Goal: Transaction & Acquisition: Book appointment/travel/reservation

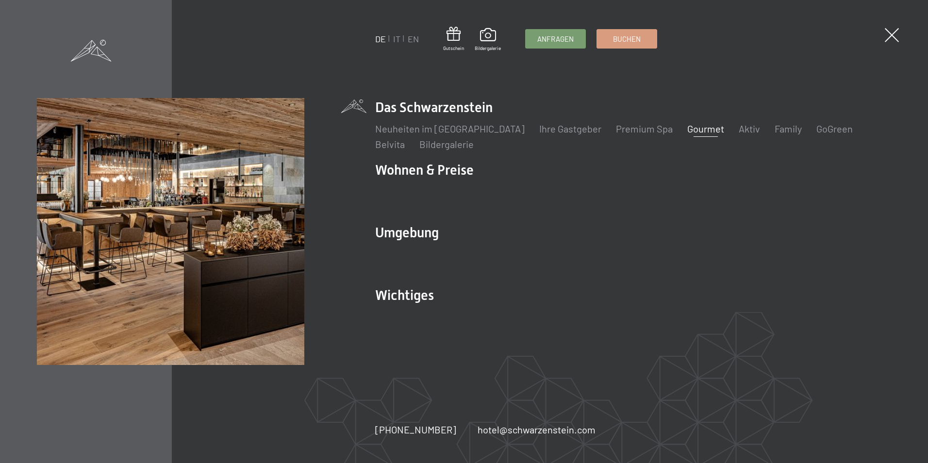
click at [687, 131] on link "Gourmet" at bounding box center [705, 129] width 37 height 12
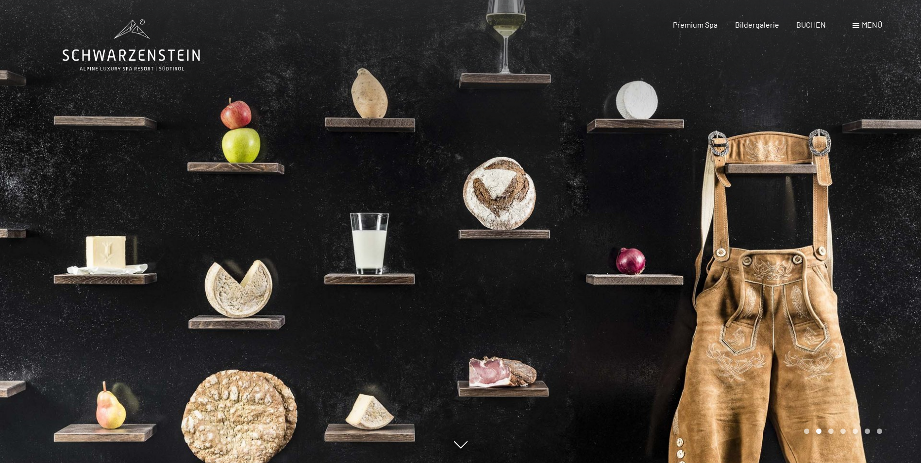
click at [853, 24] on span at bounding box center [855, 25] width 7 height 5
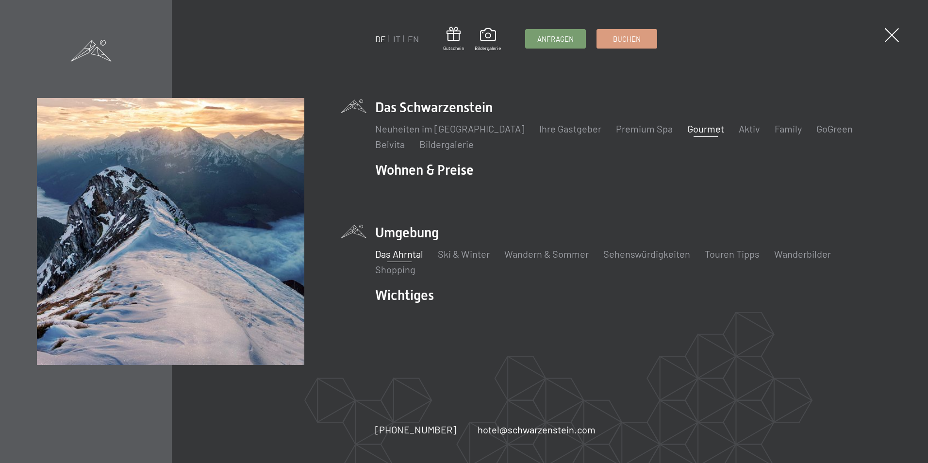
click at [387, 258] on link "Das Ahrntal" at bounding box center [399, 254] width 48 height 12
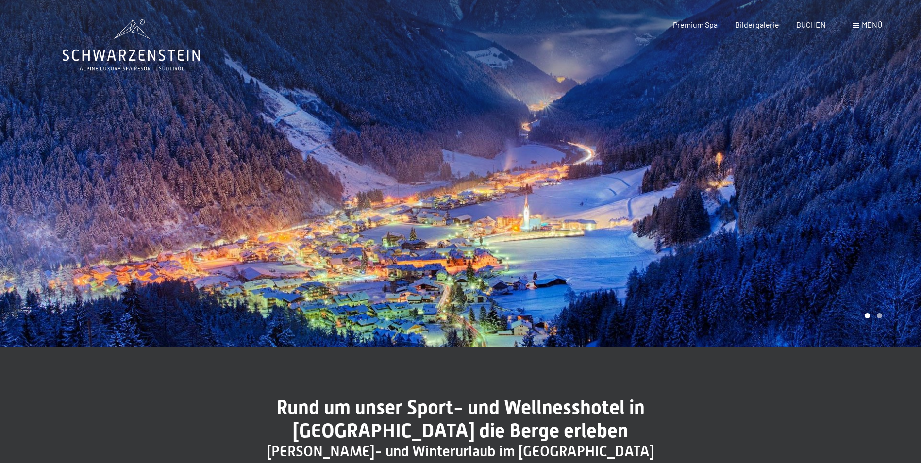
click at [880, 192] on div at bounding box center [691, 173] width 461 height 347
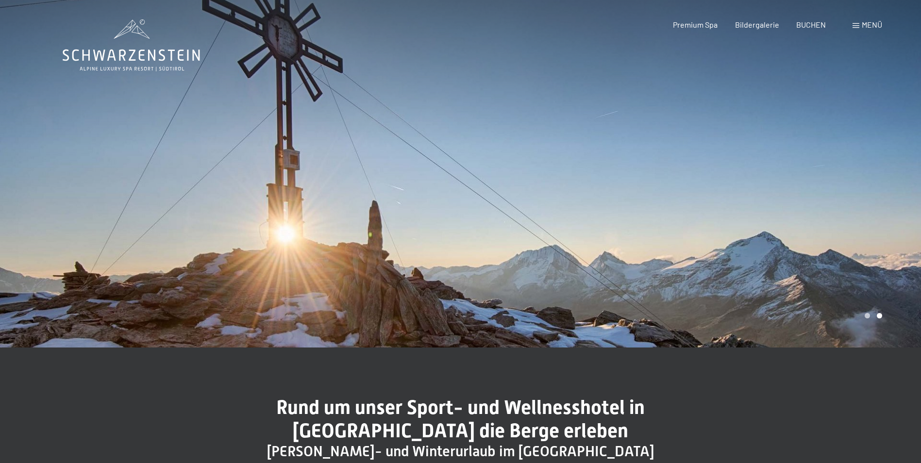
click at [901, 179] on div at bounding box center [691, 173] width 461 height 347
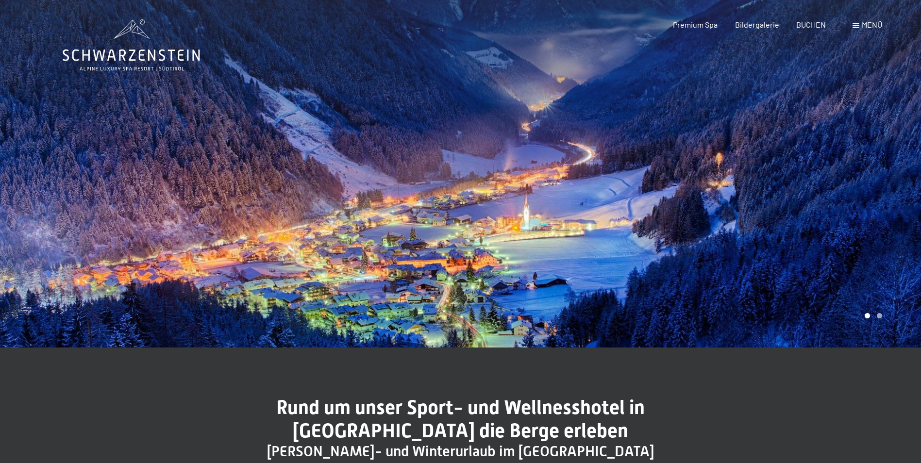
click at [905, 173] on div at bounding box center [691, 173] width 461 height 347
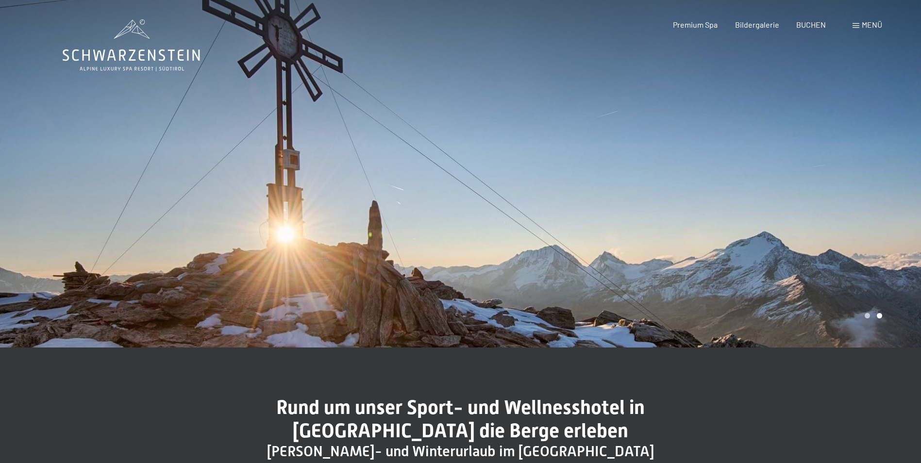
click at [862, 25] on span "Menü" at bounding box center [871, 24] width 20 height 9
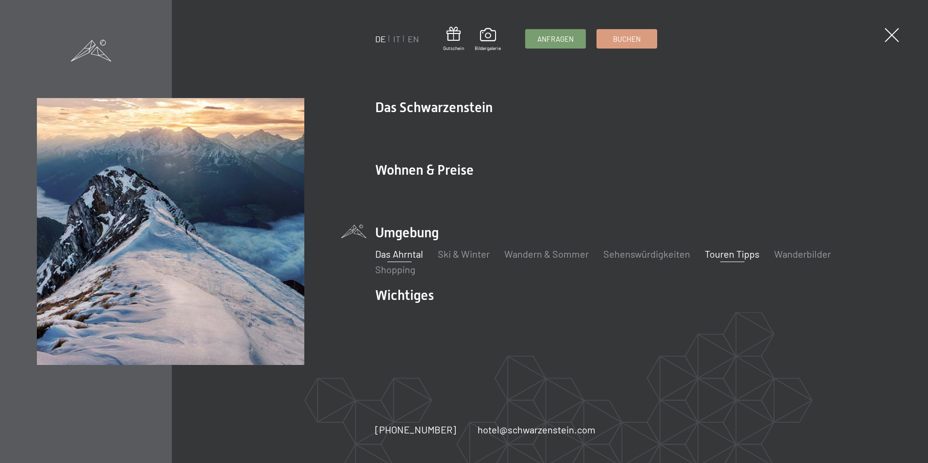
click at [713, 258] on link "Touren Tipps" at bounding box center [732, 254] width 55 height 12
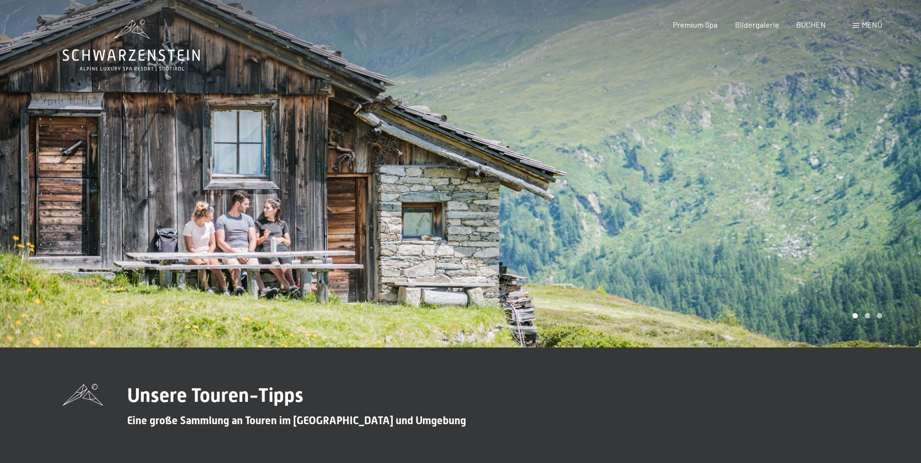
click at [870, 168] on div at bounding box center [691, 173] width 461 height 347
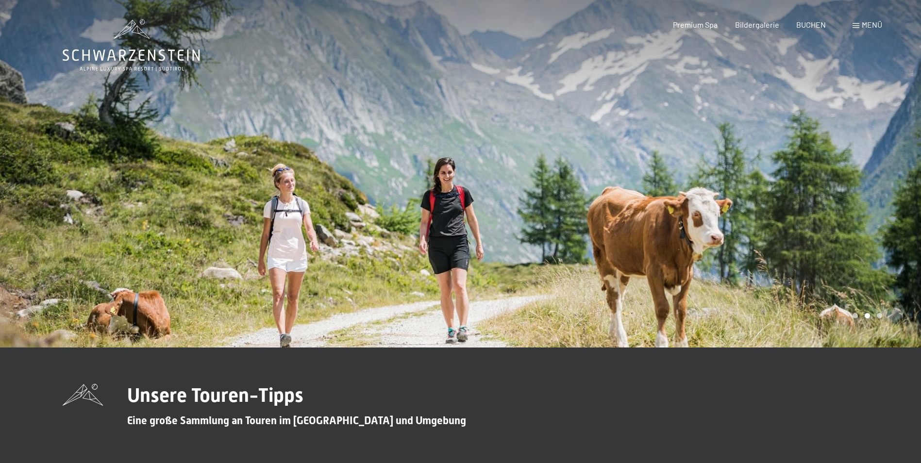
click at [873, 168] on div at bounding box center [691, 173] width 461 height 347
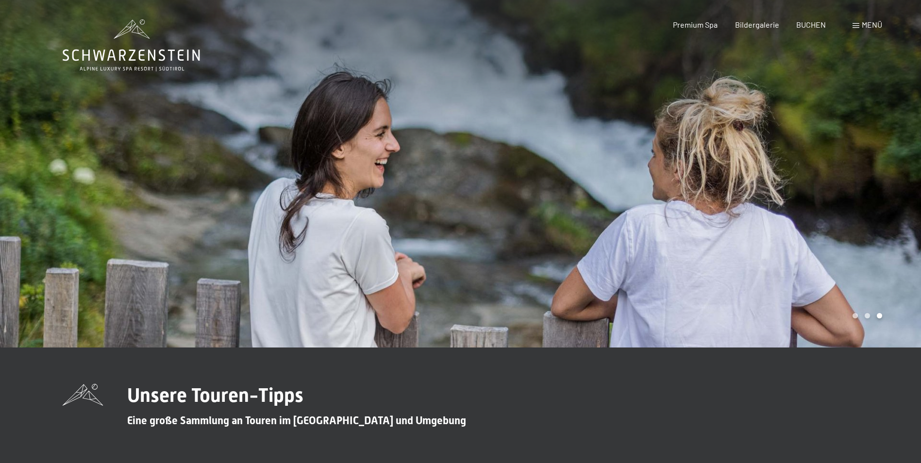
click at [863, 30] on div "Buchen Anfragen Premium Spa Bildergalerie BUCHEN Menü DE IT EN Gutschein Bilder…" at bounding box center [760, 24] width 243 height 11
click at [861, 29] on span "Menü" at bounding box center [871, 24] width 20 height 9
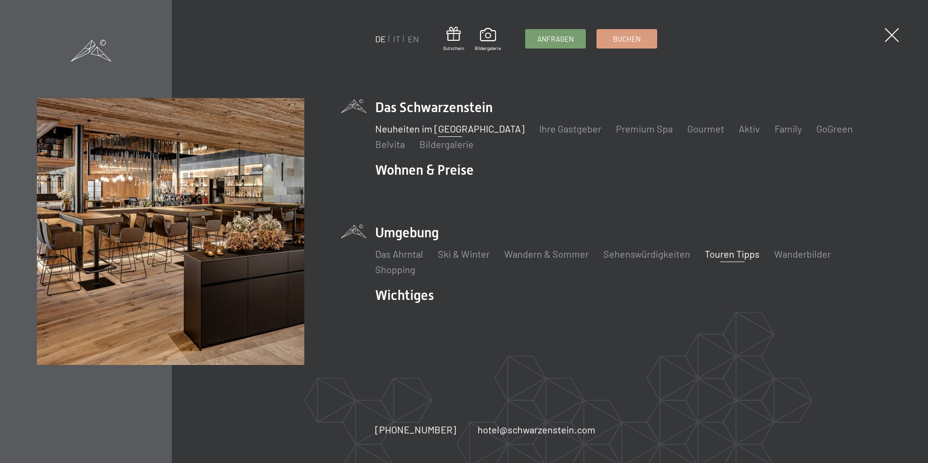
click at [446, 125] on link "Neuheiten im [GEOGRAPHIC_DATA]" at bounding box center [449, 129] width 149 height 12
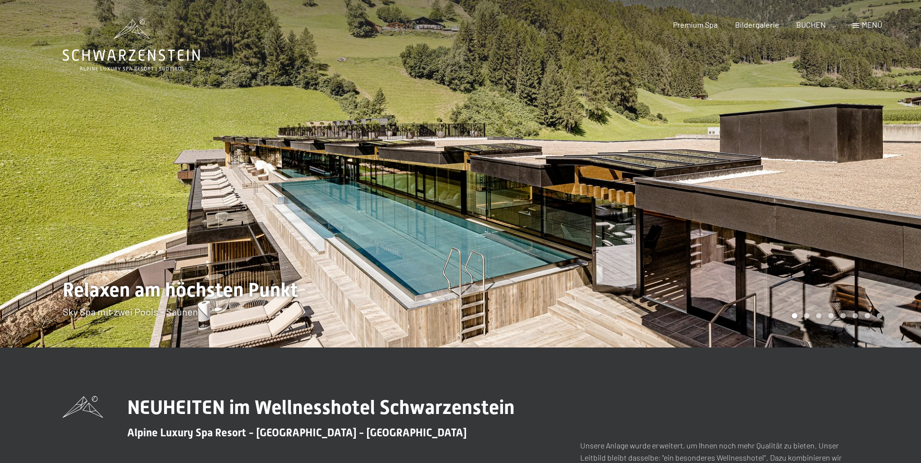
click at [881, 181] on div at bounding box center [691, 173] width 461 height 347
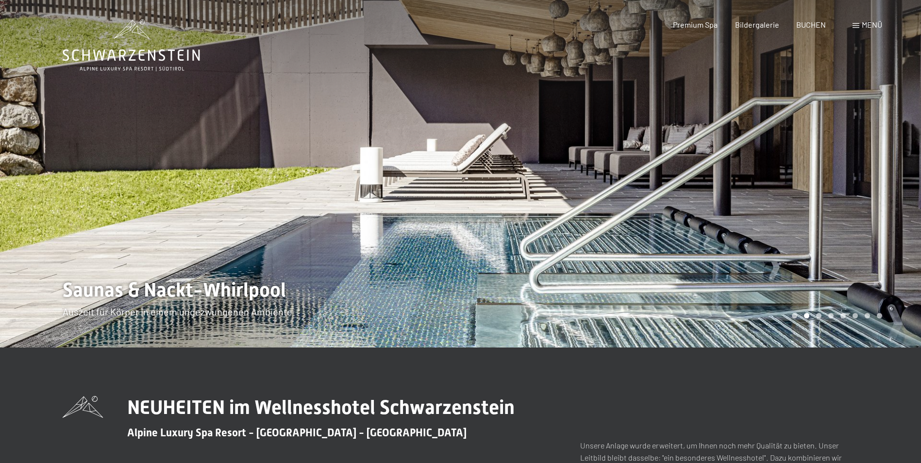
click at [887, 181] on div at bounding box center [691, 173] width 461 height 347
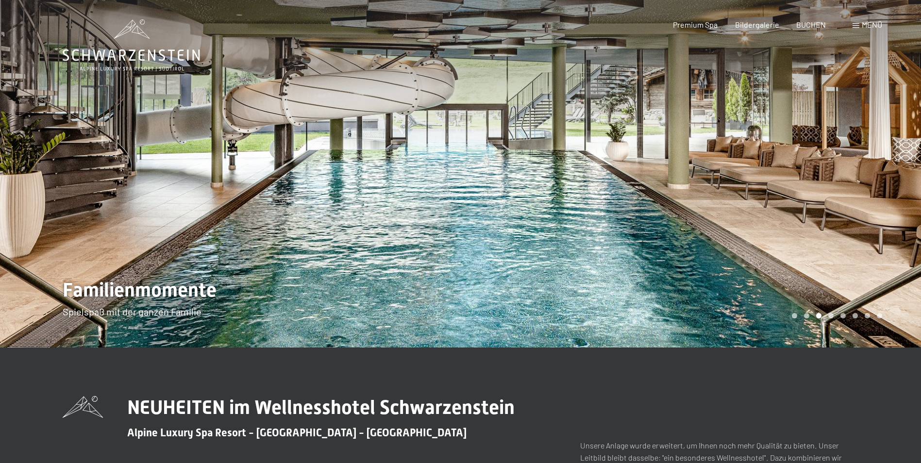
click at [887, 181] on div at bounding box center [691, 173] width 461 height 347
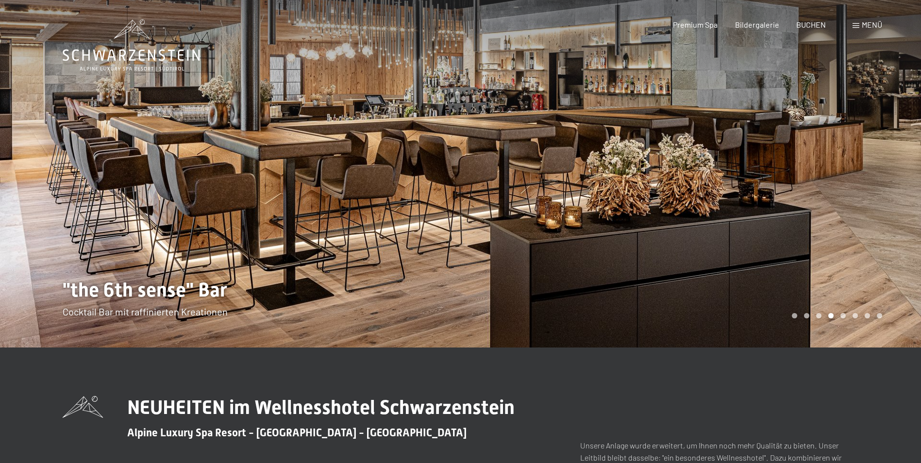
click at [887, 181] on div at bounding box center [691, 173] width 461 height 347
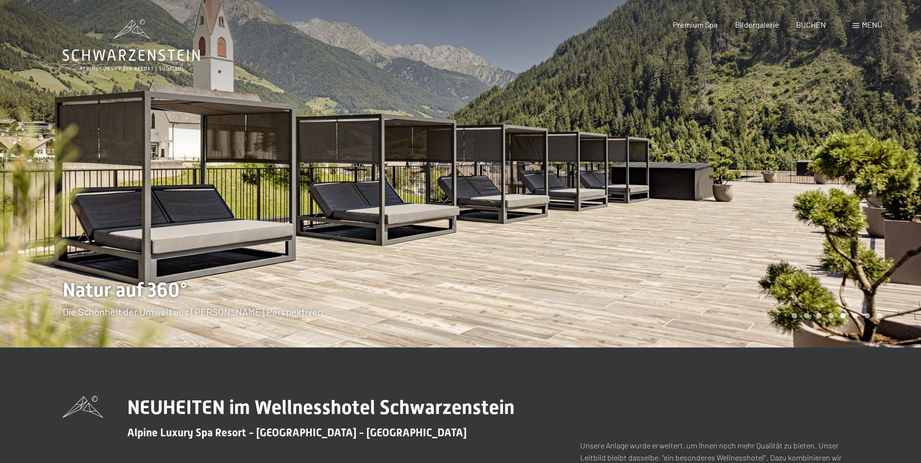
click at [896, 174] on div at bounding box center [691, 173] width 461 height 347
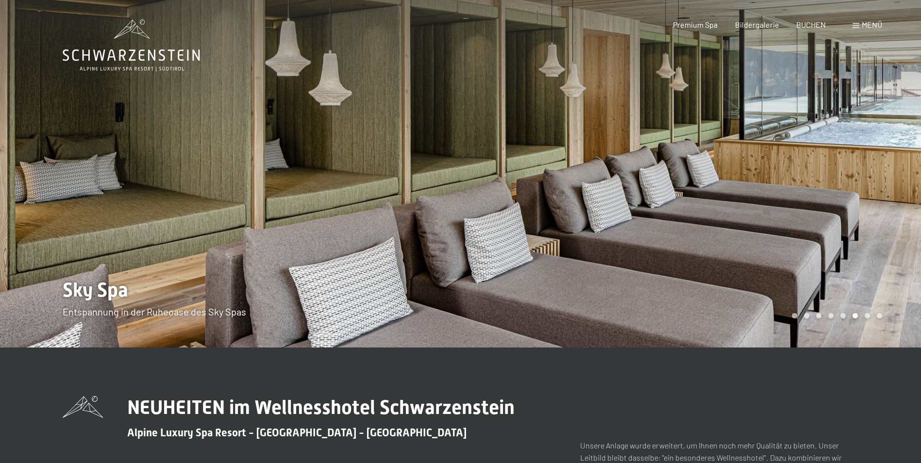
click at [896, 174] on div at bounding box center [691, 173] width 461 height 347
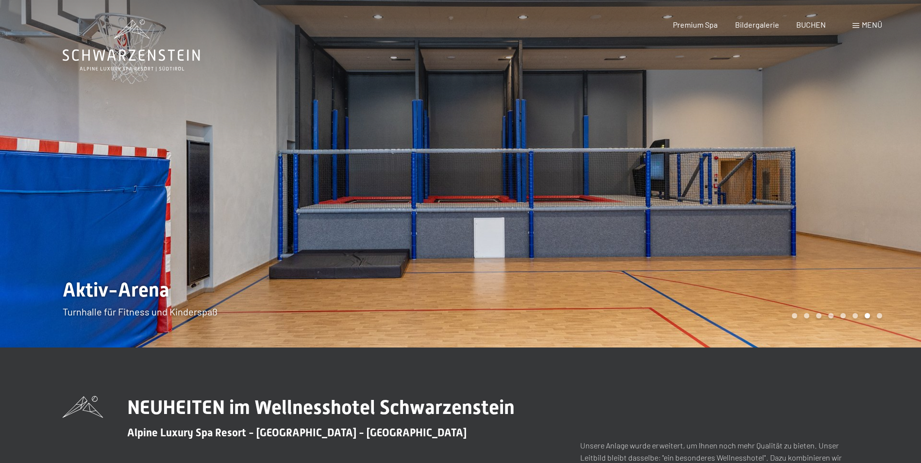
click at [896, 174] on div at bounding box center [691, 173] width 461 height 347
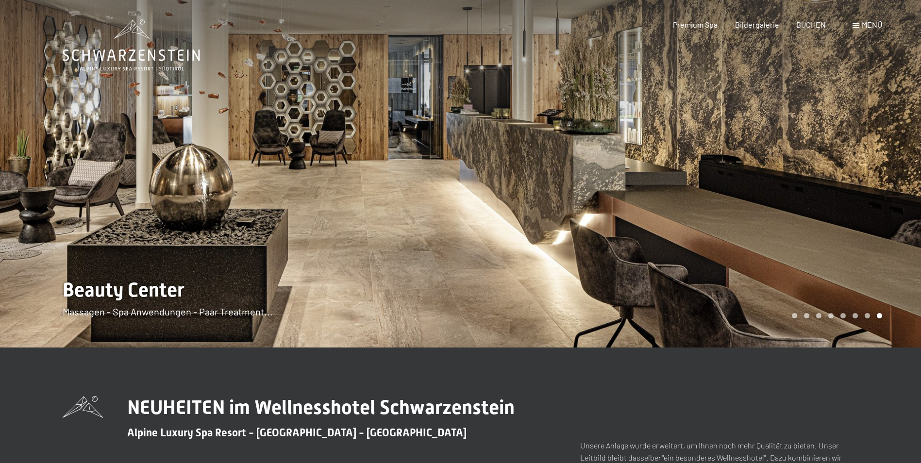
click at [896, 174] on div at bounding box center [691, 173] width 461 height 347
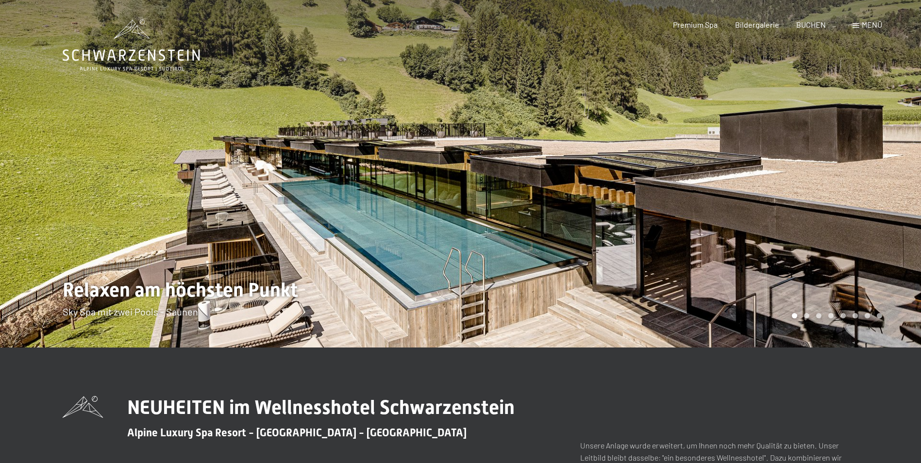
click at [896, 174] on div at bounding box center [691, 173] width 461 height 347
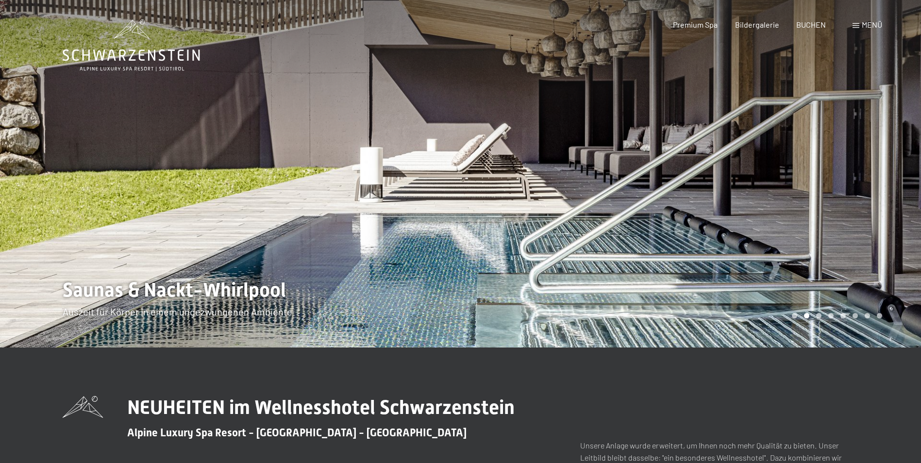
click at [896, 174] on div at bounding box center [691, 173] width 461 height 347
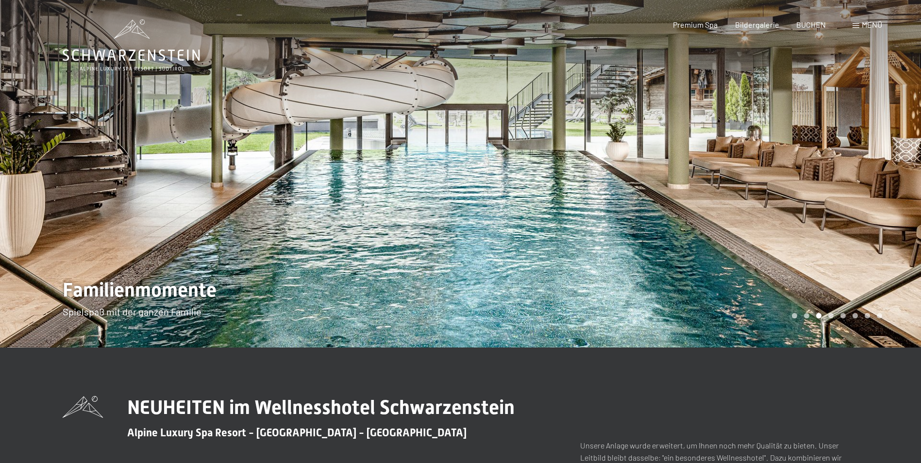
click at [896, 174] on div at bounding box center [691, 173] width 461 height 347
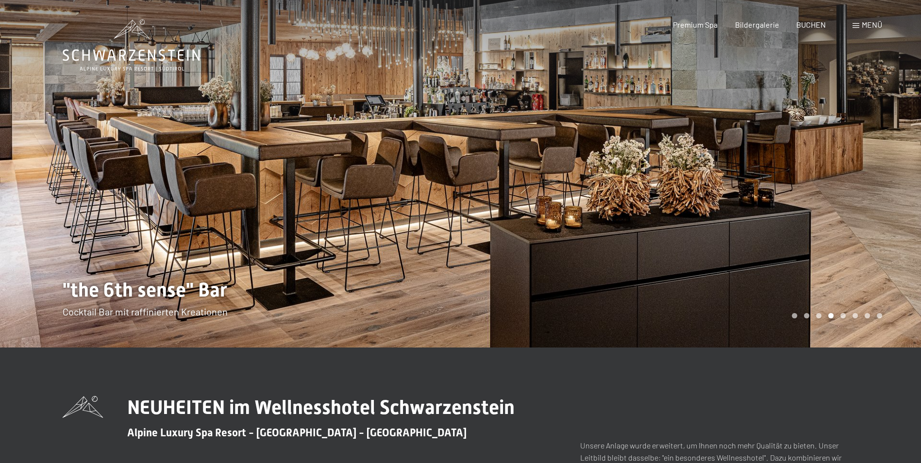
click at [896, 174] on div at bounding box center [691, 173] width 461 height 347
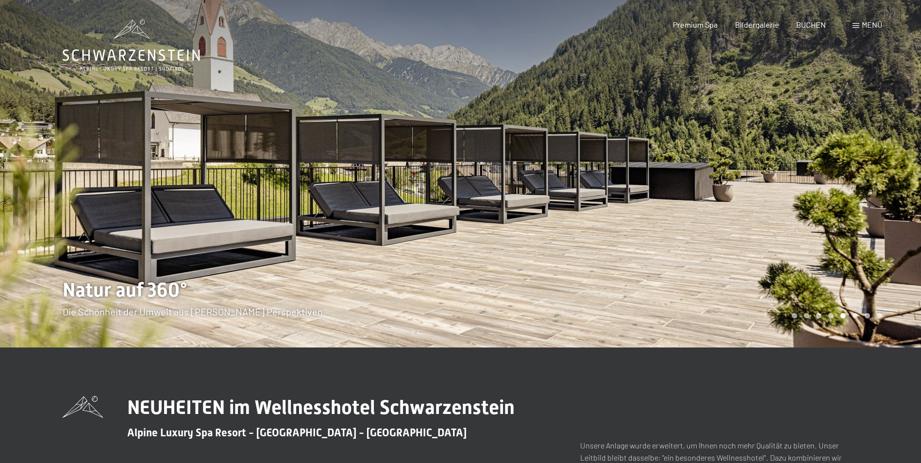
click at [896, 174] on div at bounding box center [691, 173] width 461 height 347
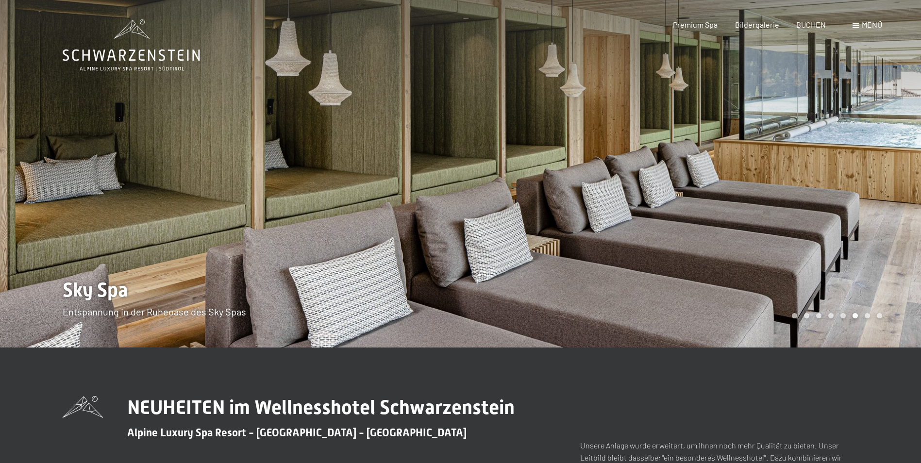
click at [867, 27] on span "Menü" at bounding box center [871, 24] width 20 height 9
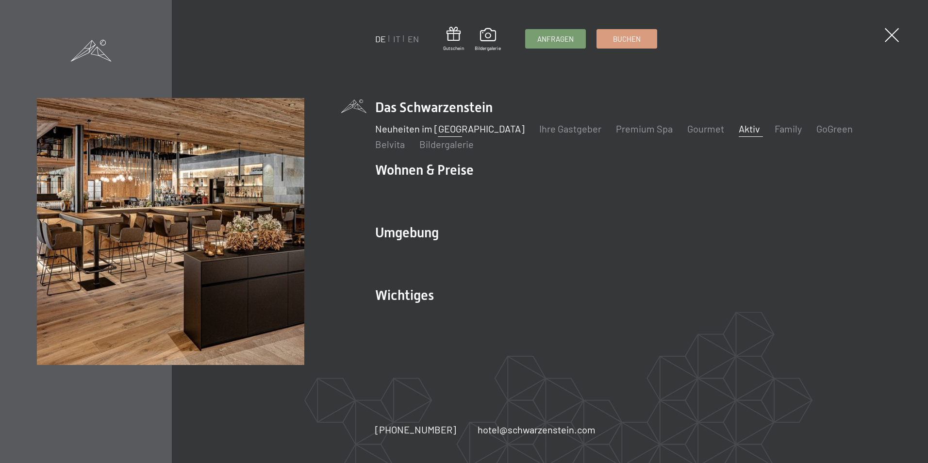
click at [739, 133] on link "Aktiv" at bounding box center [749, 129] width 21 height 12
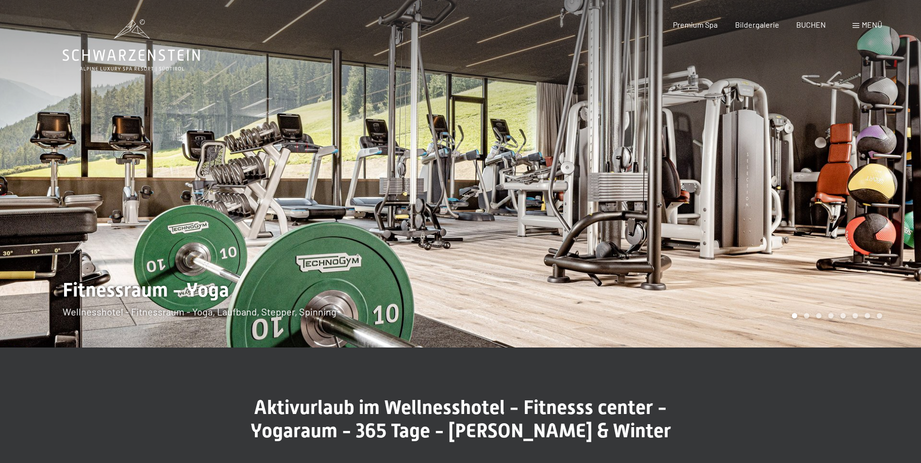
click at [899, 154] on div at bounding box center [691, 173] width 461 height 347
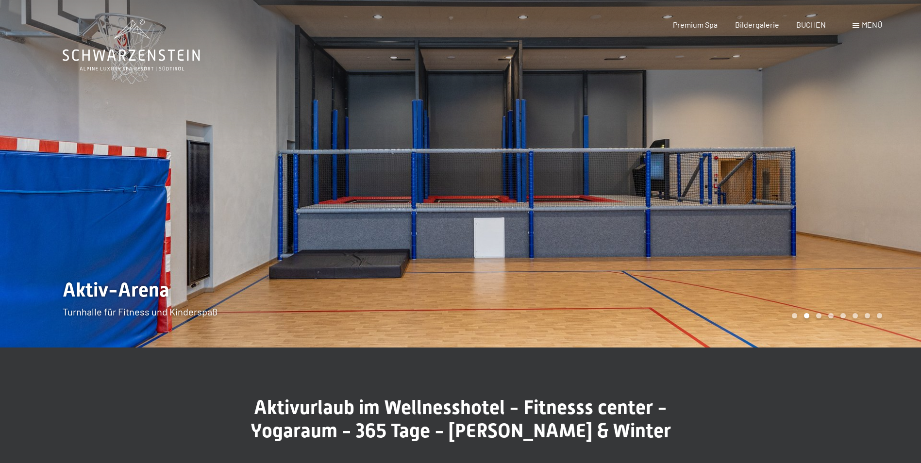
click at [889, 158] on div at bounding box center [691, 173] width 461 height 347
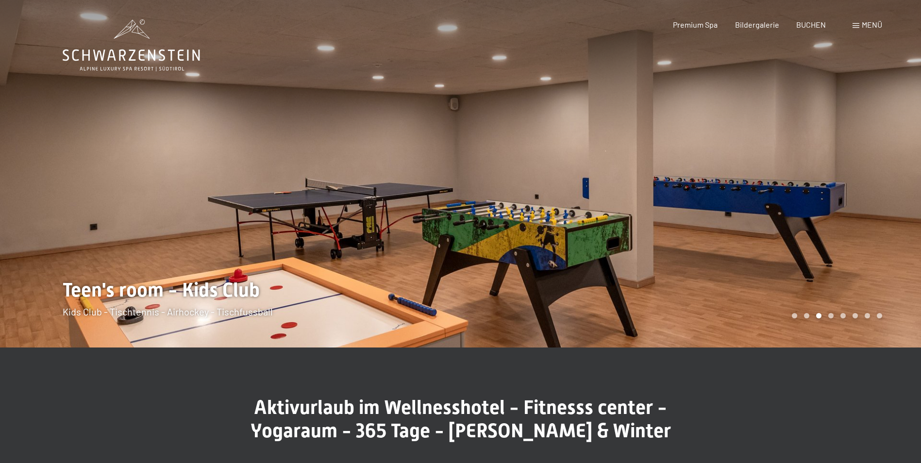
click at [891, 157] on div at bounding box center [691, 173] width 461 height 347
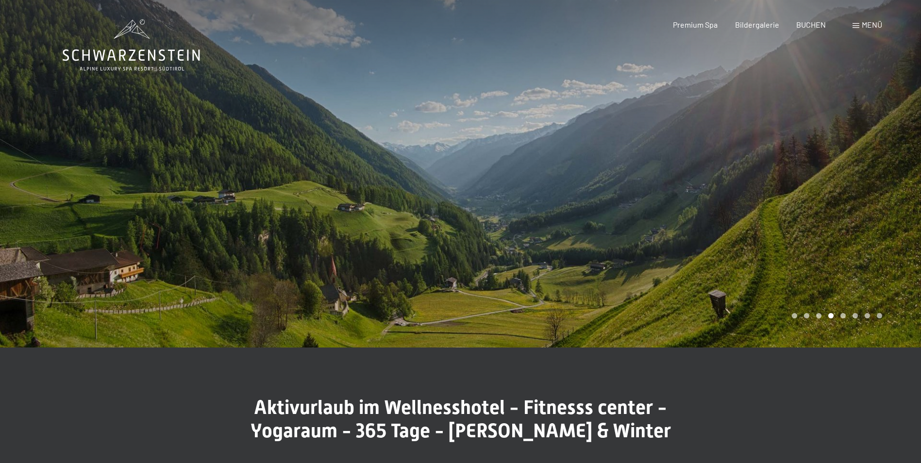
click at [901, 161] on div at bounding box center [691, 173] width 461 height 347
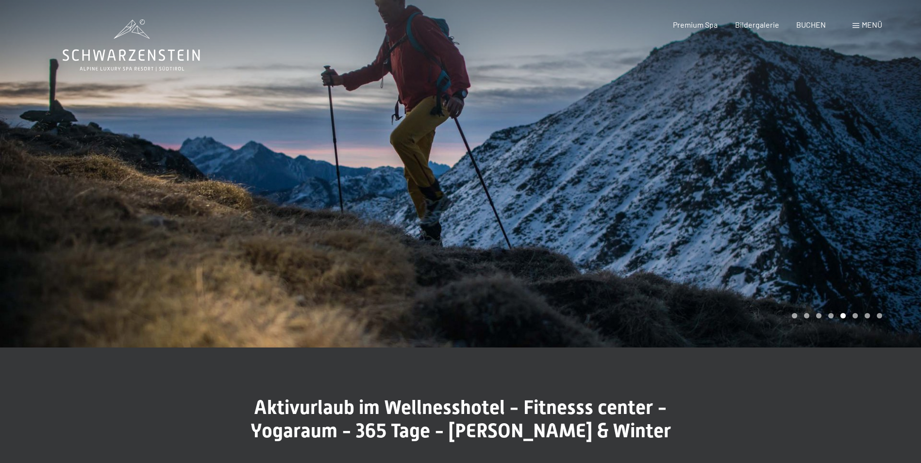
click at [884, 162] on div at bounding box center [691, 173] width 461 height 347
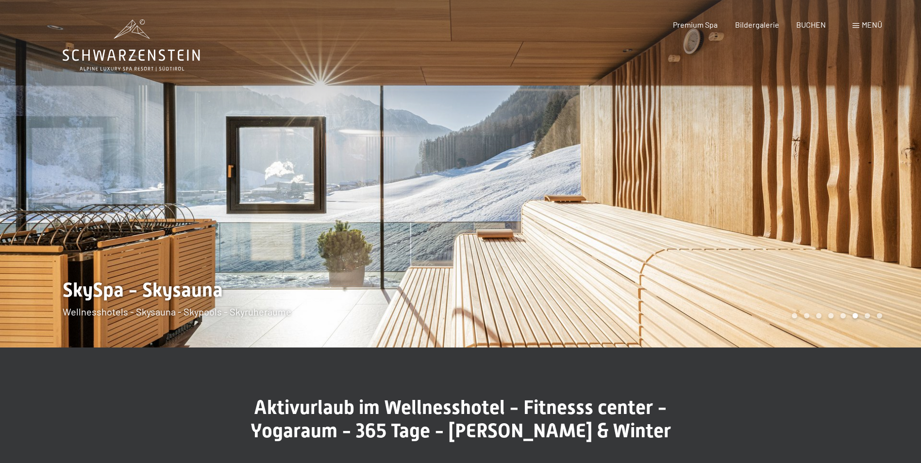
click at [862, 27] on span "Menü" at bounding box center [871, 24] width 20 height 9
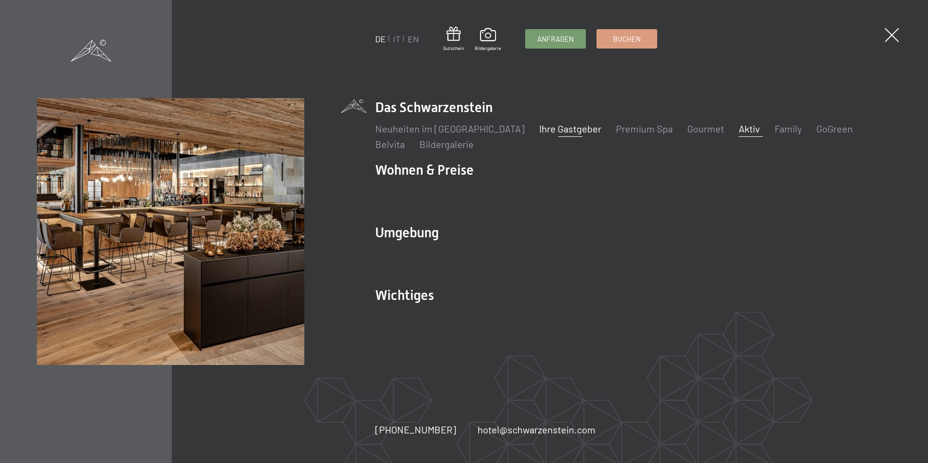
click at [551, 130] on link "Ihre Gastgeber" at bounding box center [570, 129] width 62 height 12
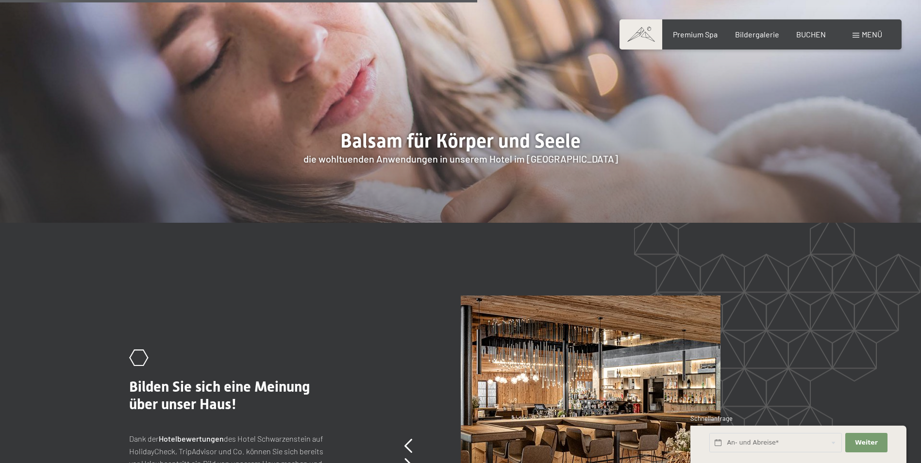
scroll to position [1723, 0]
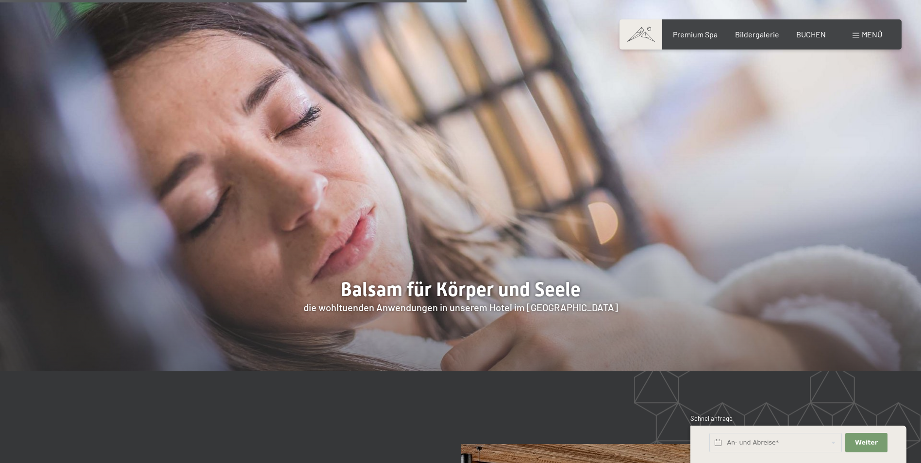
click at [856, 31] on div "Menü" at bounding box center [867, 34] width 30 height 11
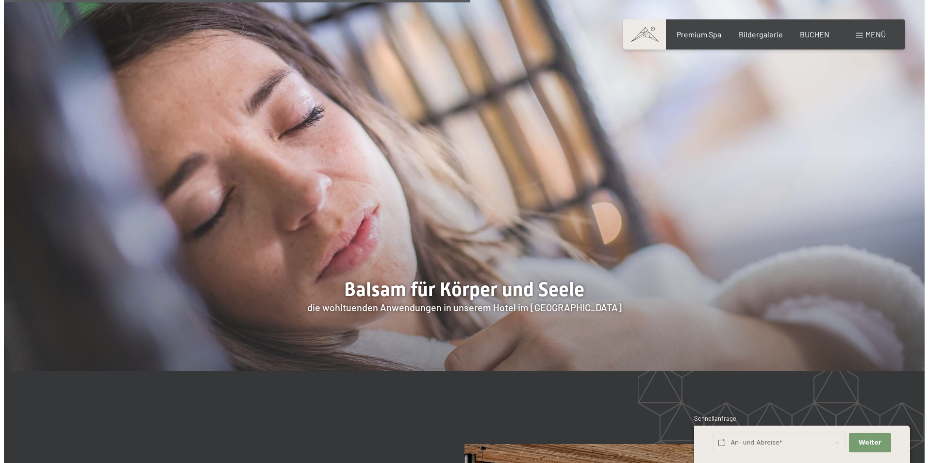
scroll to position [1725, 0]
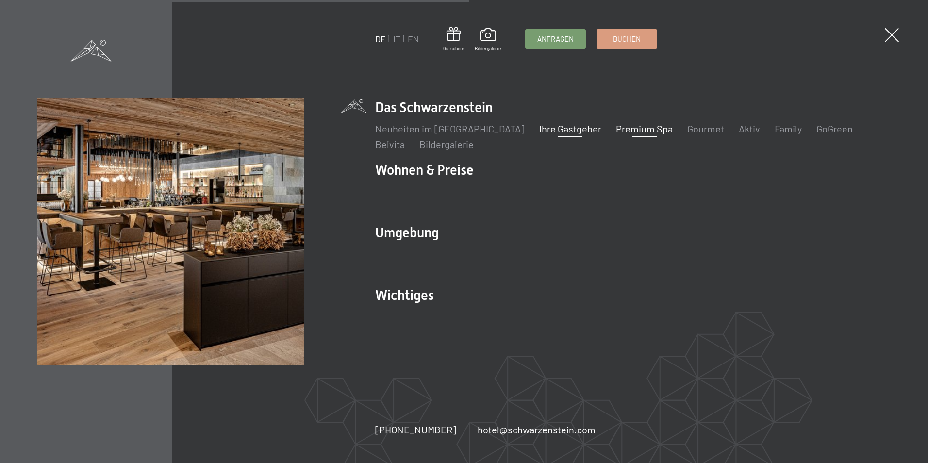
click at [616, 129] on link "Premium Spa" at bounding box center [644, 129] width 57 height 12
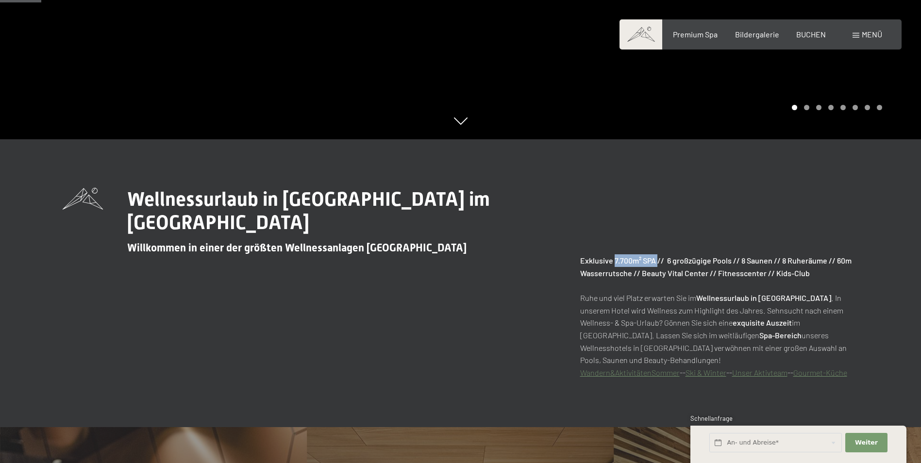
drag, startPoint x: 615, startPoint y: 262, endPoint x: 657, endPoint y: 260, distance: 42.3
click at [657, 260] on strong "Exklusive 7.700m² SPA // 6 großzügige Pools // 8 Saunen // 8 Ruheräume // 60m W…" at bounding box center [715, 267] width 271 height 22
drag, startPoint x: 657, startPoint y: 260, endPoint x: 762, endPoint y: 290, distance: 109.1
click at [762, 290] on p "Exklusive 7.700m² SPA // 6 großzügige Pools // 8 Saunen // 8 Ruheräume // 60m W…" at bounding box center [719, 316] width 279 height 124
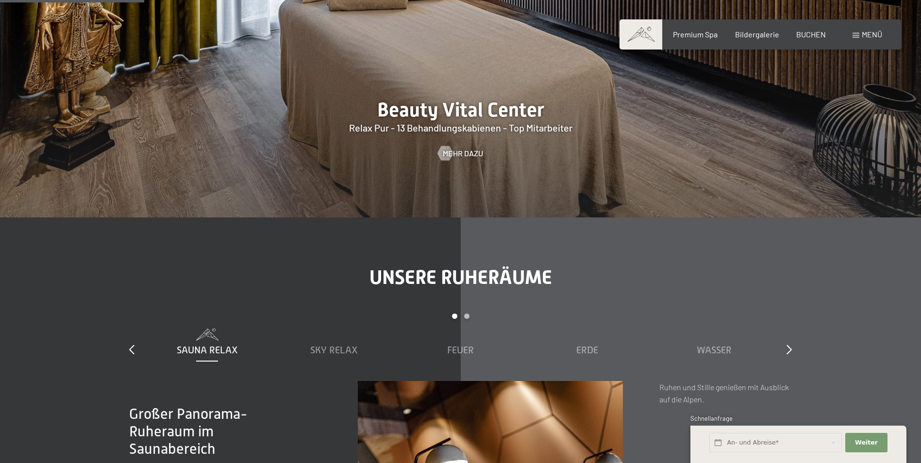
scroll to position [1294, 0]
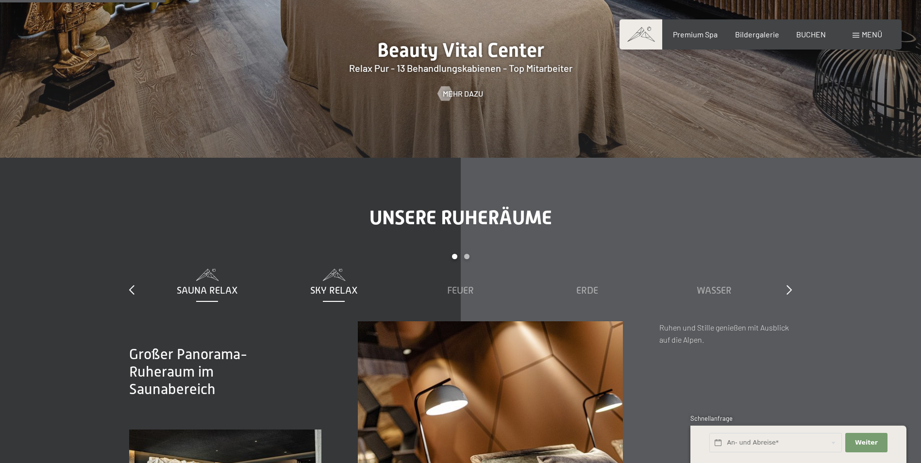
click at [334, 288] on span "Sky Relax" at bounding box center [334, 290] width 48 height 11
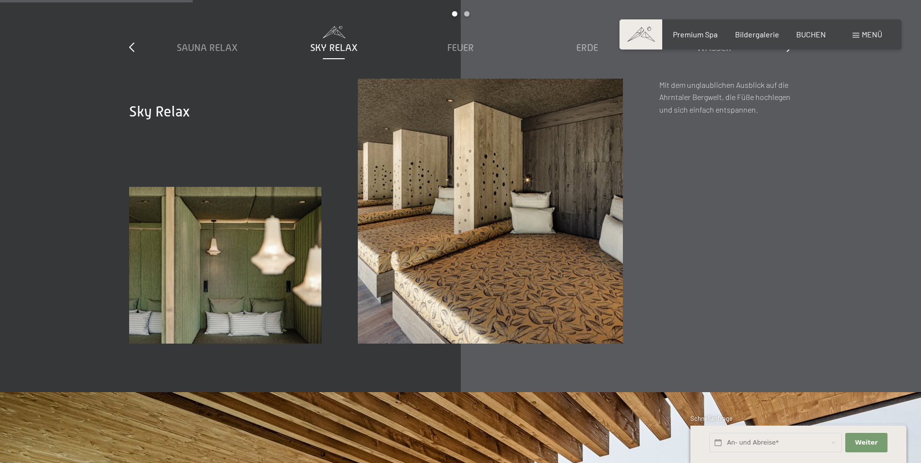
scroll to position [1456, 0]
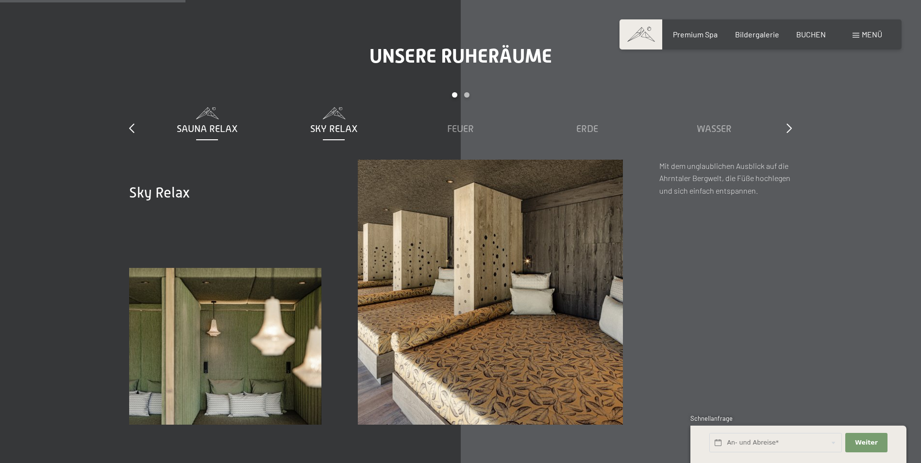
click at [199, 122] on div "Sauna Relax" at bounding box center [207, 129] width 117 height 14
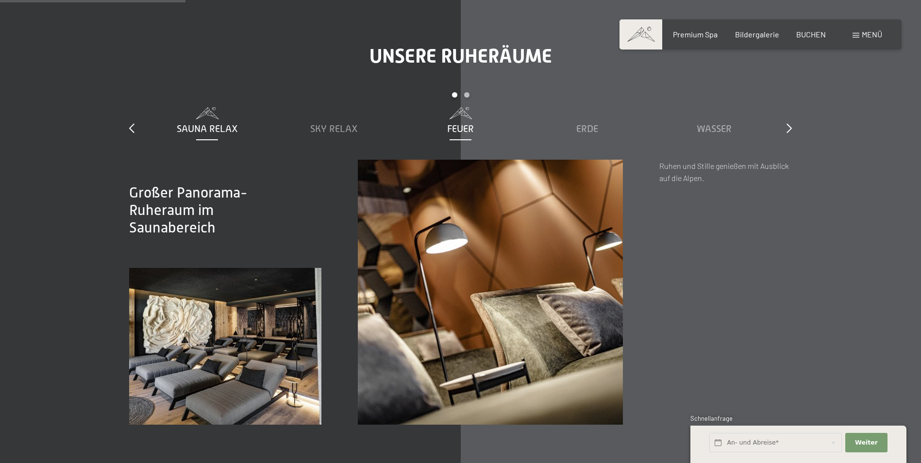
click at [460, 120] on div "Feuer" at bounding box center [460, 121] width 117 height 28
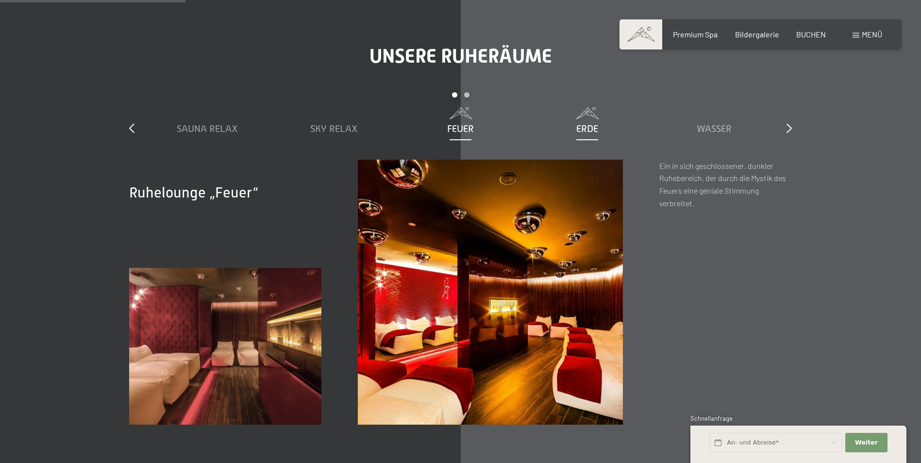
click at [585, 132] on span "Erde" at bounding box center [587, 128] width 22 height 11
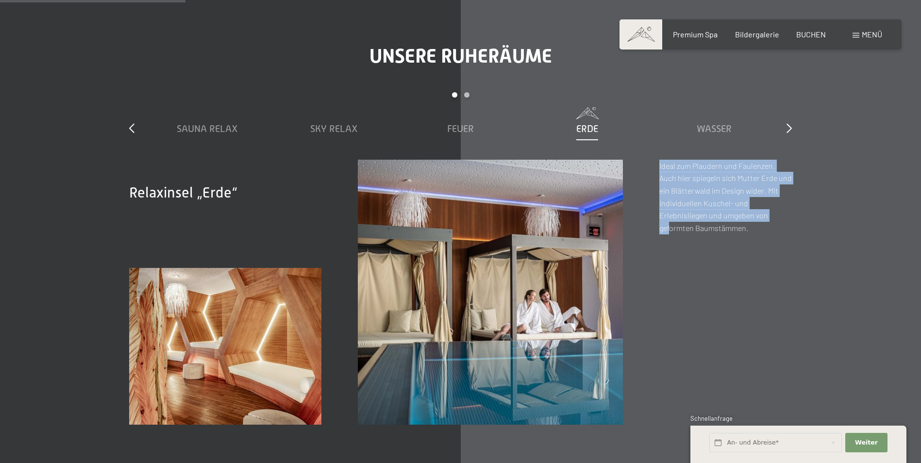
drag, startPoint x: 661, startPoint y: 315, endPoint x: 670, endPoint y: 263, distance: 53.7
click at [670, 263] on div "Relaxinsel „Erde“ Relaxinsel „Erde“ Ideal zum Plaudern und Faulenzen. Auch hier…" at bounding box center [460, 292] width 662 height 265
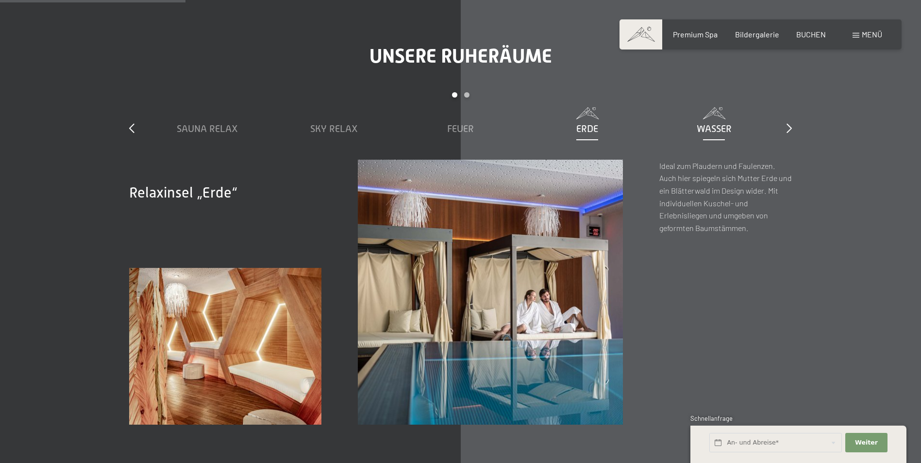
click at [724, 127] on span "Wasser" at bounding box center [713, 128] width 35 height 11
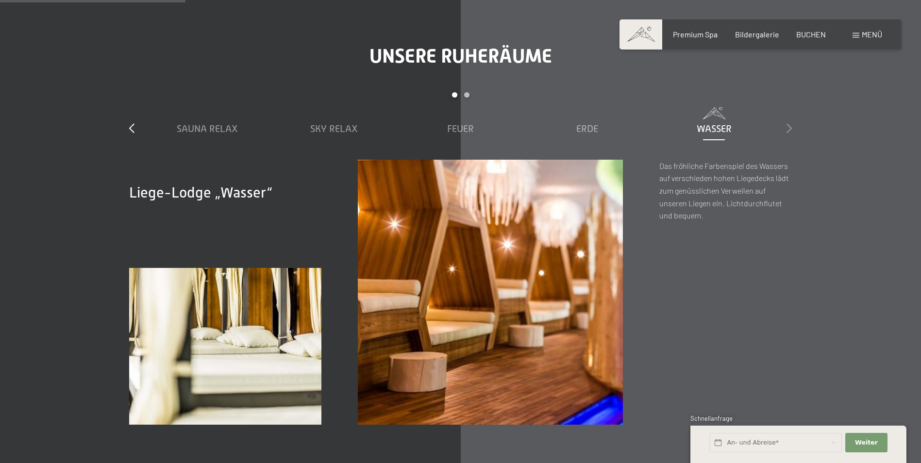
click at [789, 124] on icon at bounding box center [788, 128] width 5 height 10
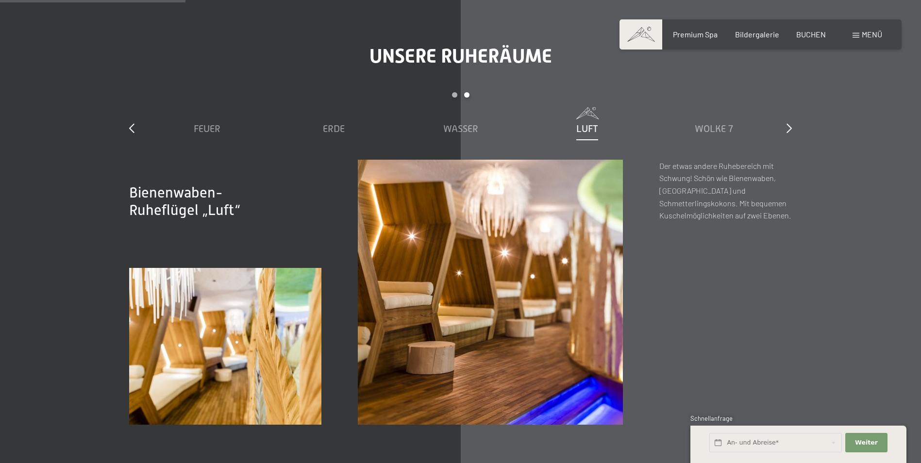
click at [596, 131] on span "Luft" at bounding box center [587, 128] width 22 height 11
click at [460, 123] on span "Wasser" at bounding box center [460, 128] width 35 height 11
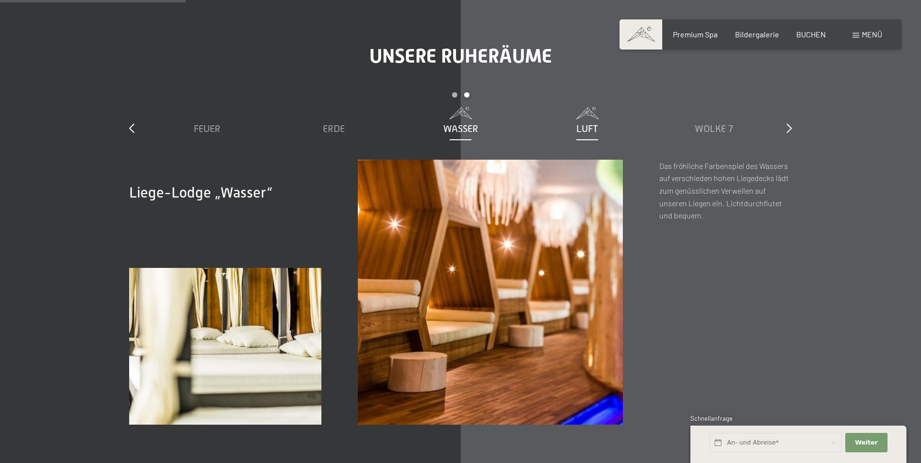
click at [590, 119] on span at bounding box center [586, 113] width 117 height 12
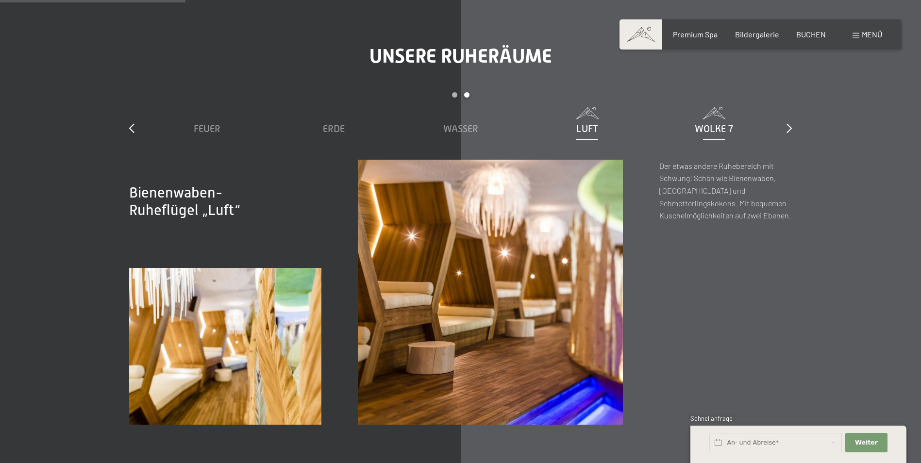
click at [707, 124] on span "Wolke 7" at bounding box center [713, 128] width 38 height 11
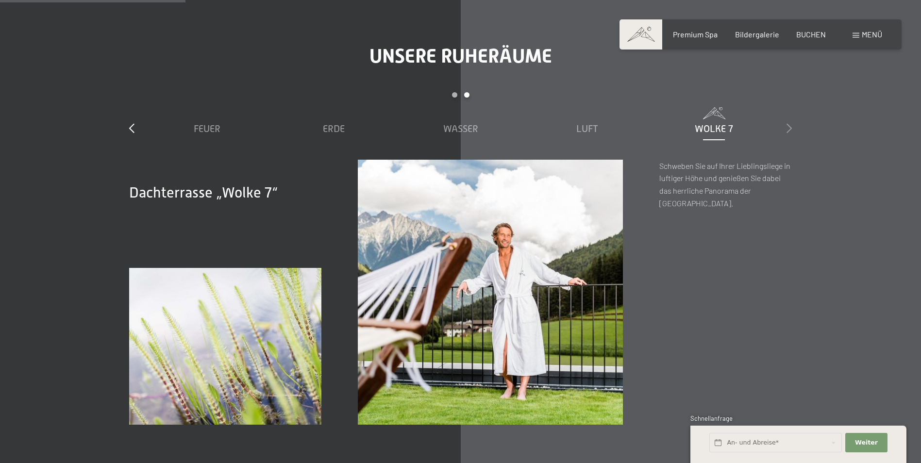
click at [789, 128] on icon at bounding box center [788, 128] width 5 height 10
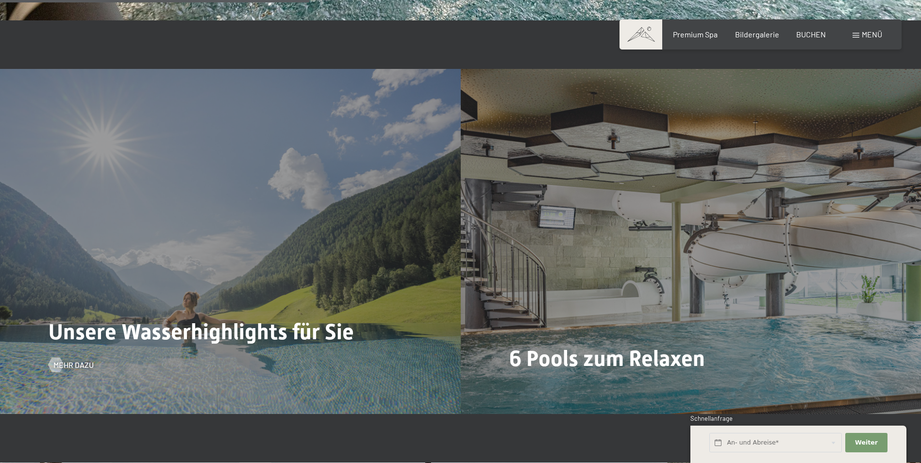
scroll to position [2508, 0]
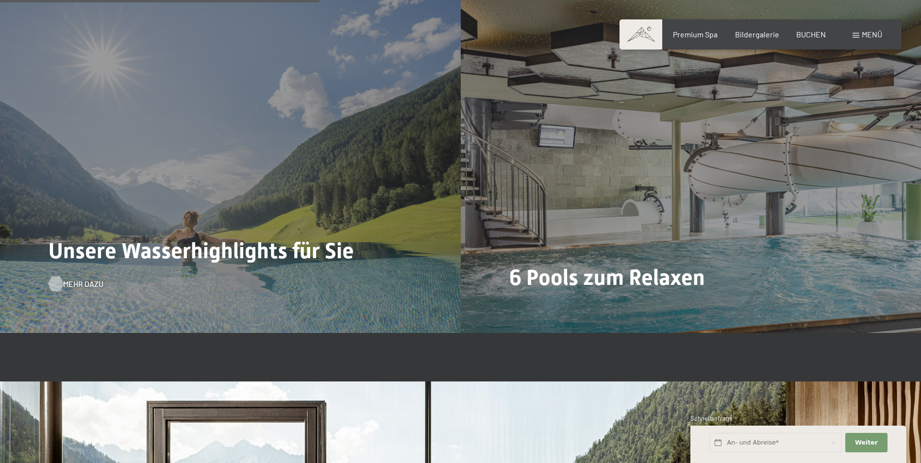
click at [85, 284] on span "Mehr dazu" at bounding box center [83, 284] width 40 height 11
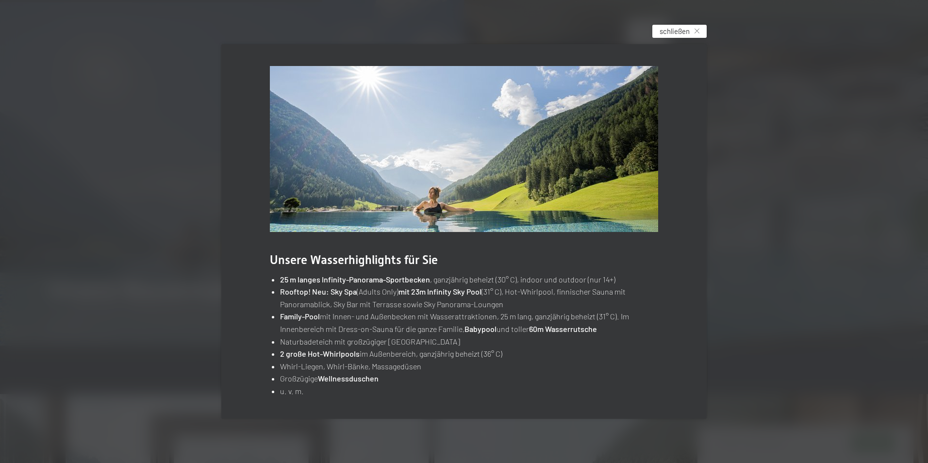
click at [684, 30] on span "schließen" at bounding box center [675, 31] width 30 height 10
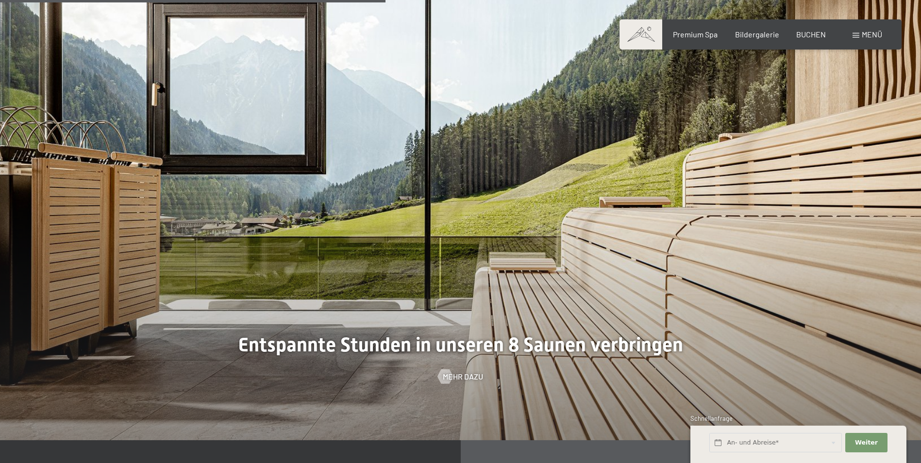
scroll to position [3397, 0]
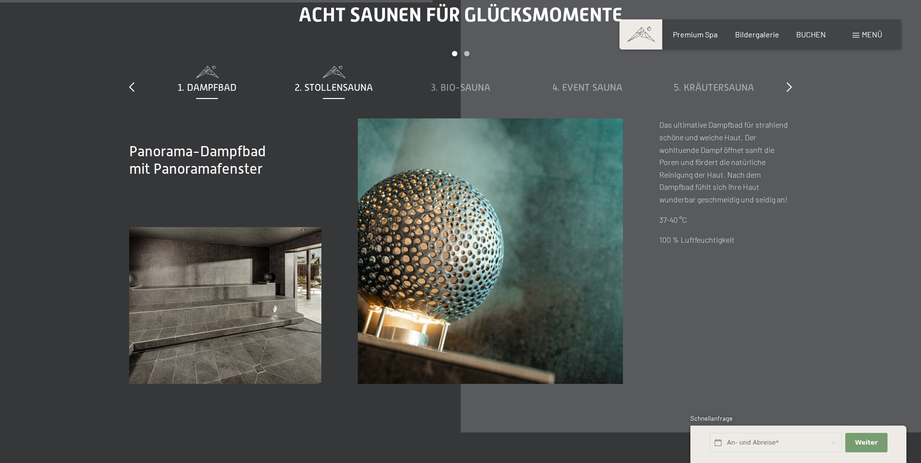
click at [321, 89] on span "2. Stollensauna" at bounding box center [334, 87] width 78 height 11
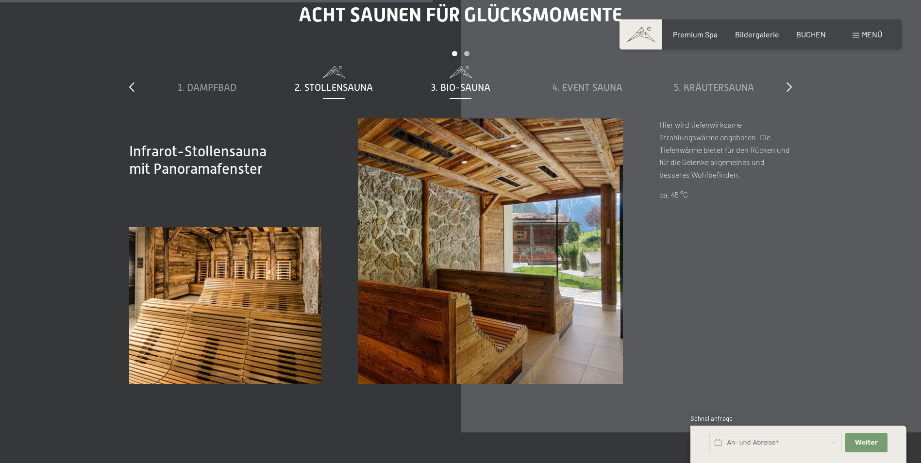
click at [449, 87] on span "3. Bio-Sauna" at bounding box center [460, 87] width 59 height 11
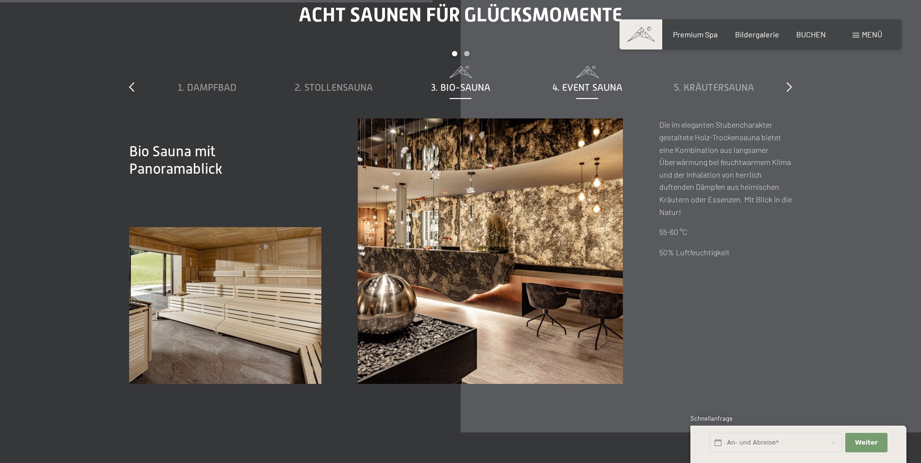
click at [576, 82] on span "4. Event Sauna" at bounding box center [587, 87] width 70 height 11
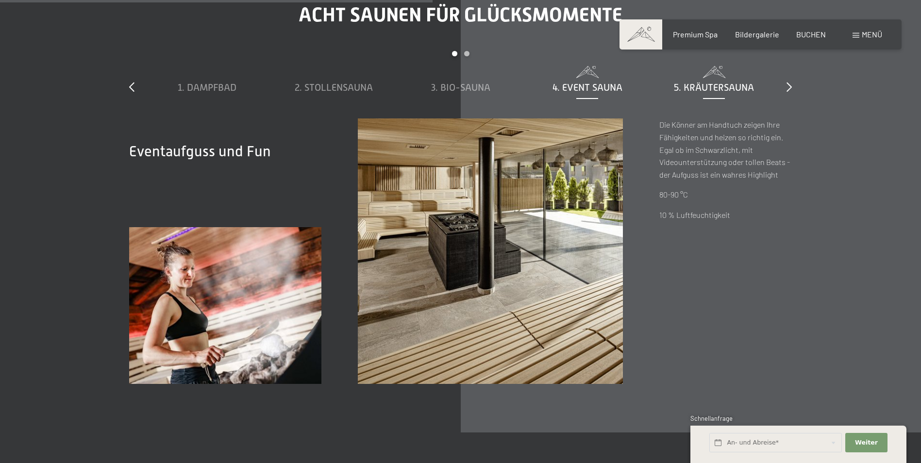
click at [704, 87] on span "5. Kräutersauna" at bounding box center [714, 87] width 80 height 11
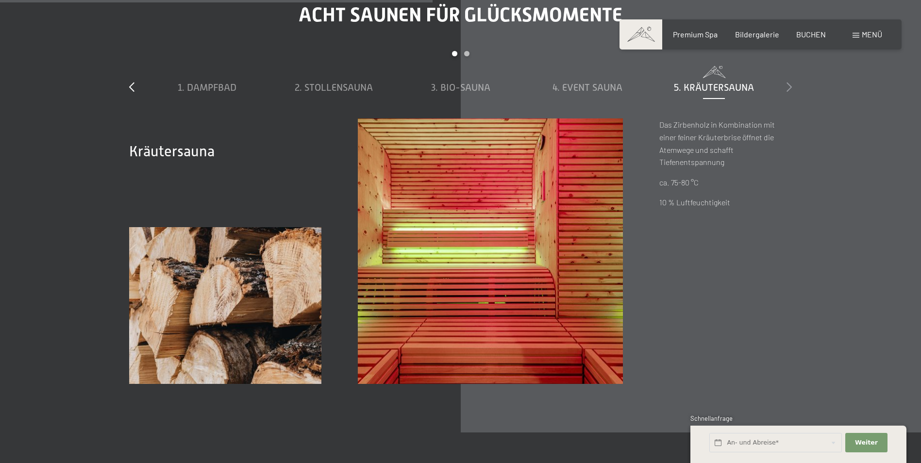
click at [789, 86] on icon at bounding box center [788, 87] width 5 height 10
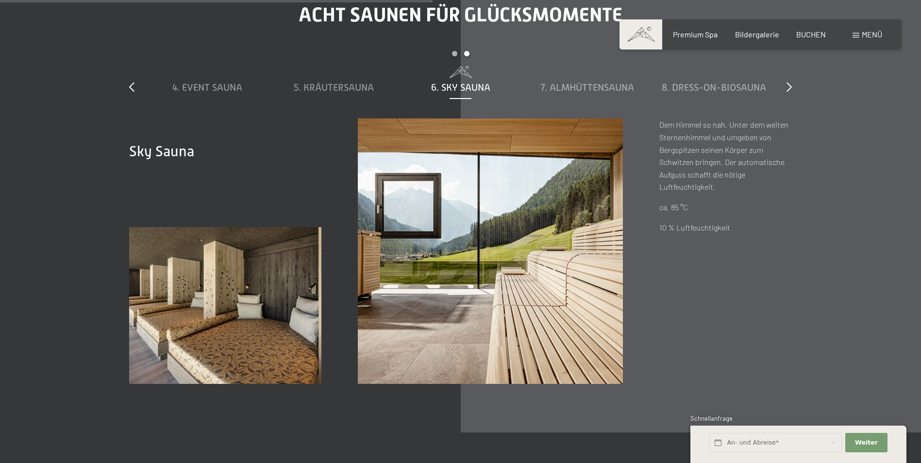
click at [455, 83] on span "6. Sky Sauna" at bounding box center [460, 87] width 59 height 11
click at [587, 88] on span "7. Almhüttensauna" at bounding box center [587, 87] width 94 height 11
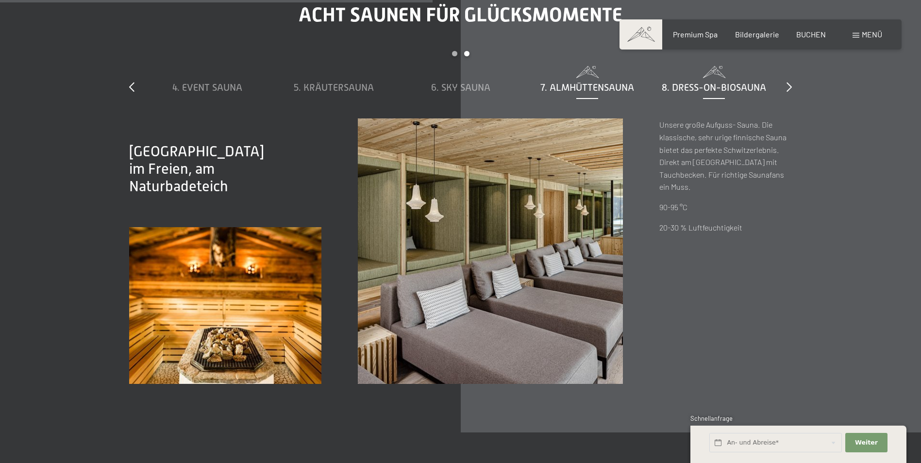
click at [695, 90] on span "8. Dress-on-Biosauna" at bounding box center [713, 87] width 104 height 11
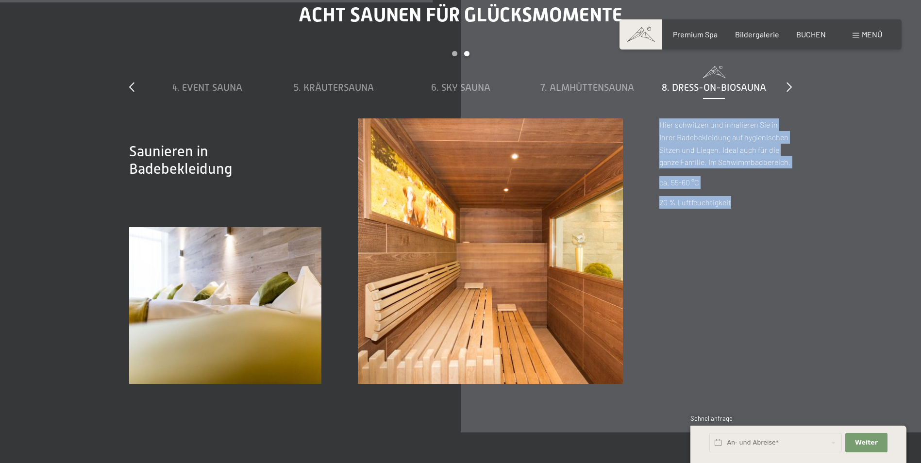
drag, startPoint x: 735, startPoint y: 261, endPoint x: 657, endPoint y: 253, distance: 78.6
click at [657, 253] on div "Saunieren in Badebekleidung Saunieren in Badebekleidung Hier schwitzen und inha…" at bounding box center [460, 250] width 662 height 265
drag, startPoint x: 657, startPoint y: 253, endPoint x: 760, endPoint y: 165, distance: 134.9
click at [760, 165] on p "Hier schwitzen und inhalieren Sie in Ihrer Badebekleidung auf hygienischen Sitz…" at bounding box center [725, 143] width 132 height 50
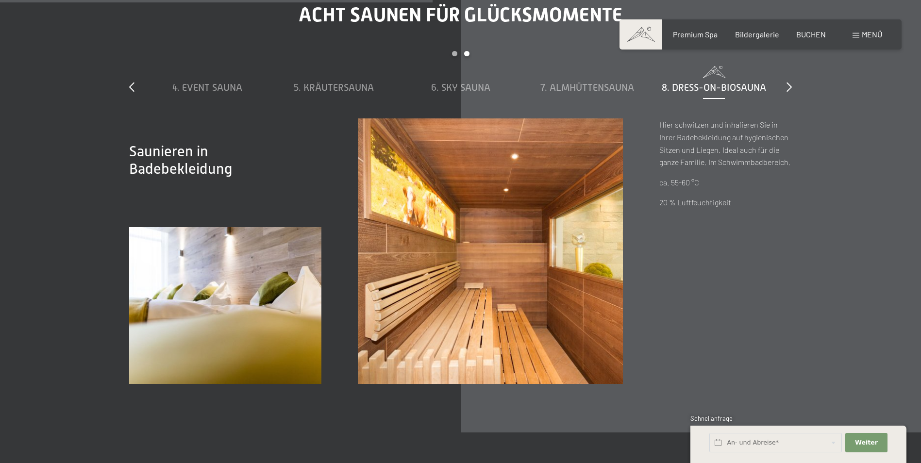
click at [792, 86] on div "Acht Saunen für Glücksmomente slide 4 to 8 of 8 1. Dampfbad 2. Stollensauna 3. …" at bounding box center [460, 193] width 735 height 380
click at [788, 87] on icon at bounding box center [788, 87] width 5 height 10
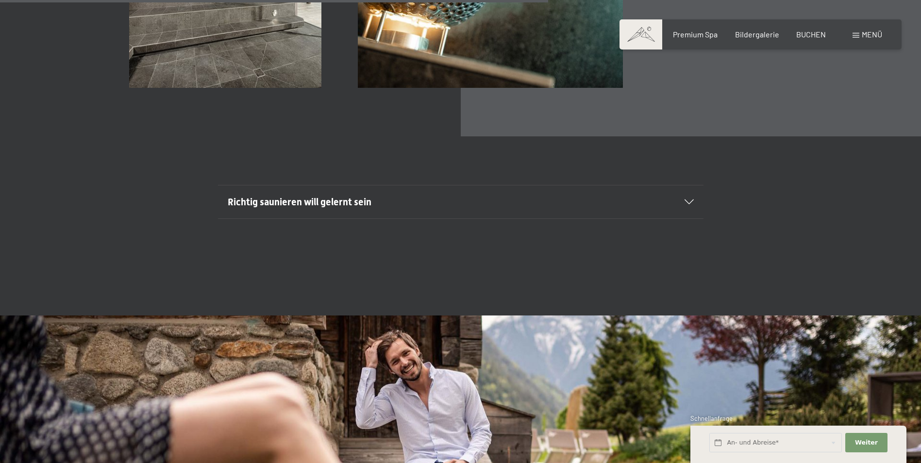
scroll to position [3640, 0]
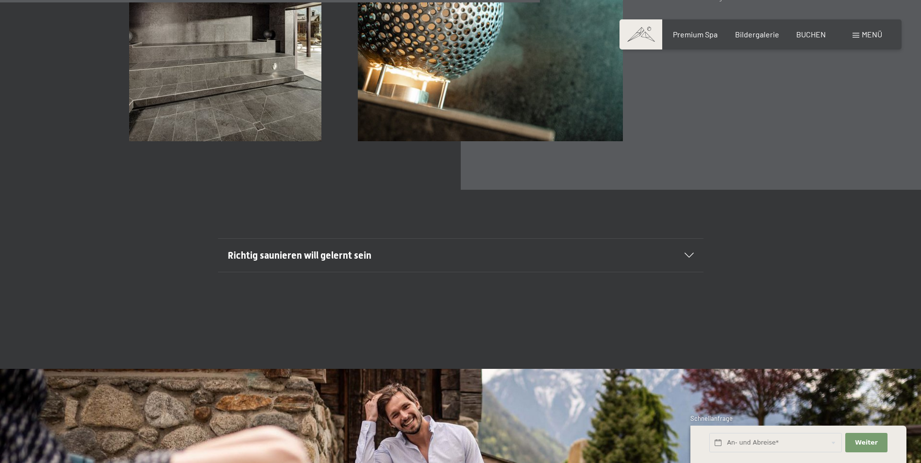
click at [300, 272] on section "Richtig saunieren will gelernt sein Manche mögen’s heiß: Ihr Urlaub in unserem …" at bounding box center [460, 255] width 485 height 34
click at [301, 261] on h2 "Richtig saunieren will gelernt sein" at bounding box center [437, 255] width 419 height 14
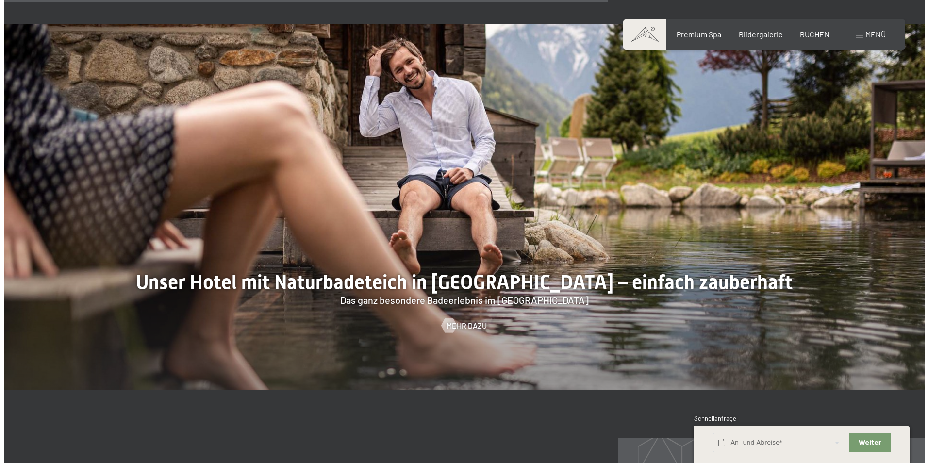
scroll to position [4206, 0]
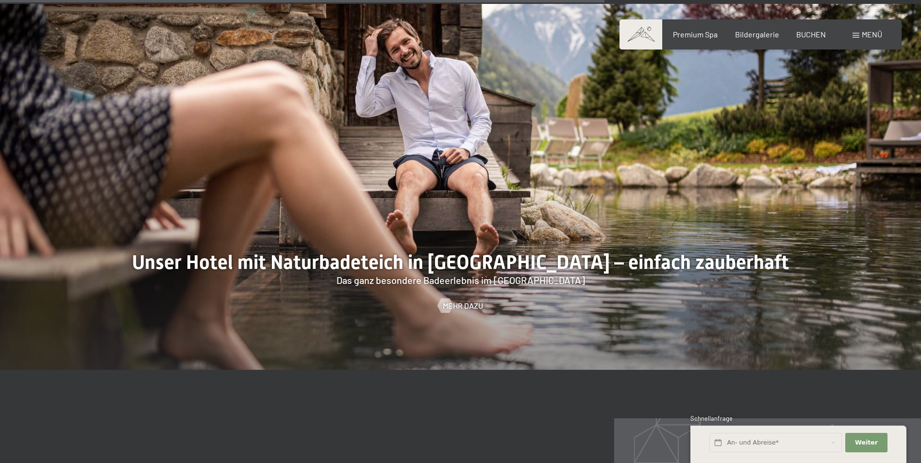
click at [459, 313] on div at bounding box center [460, 187] width 921 height 366
click at [461, 308] on span "Mehr dazu" at bounding box center [472, 305] width 40 height 11
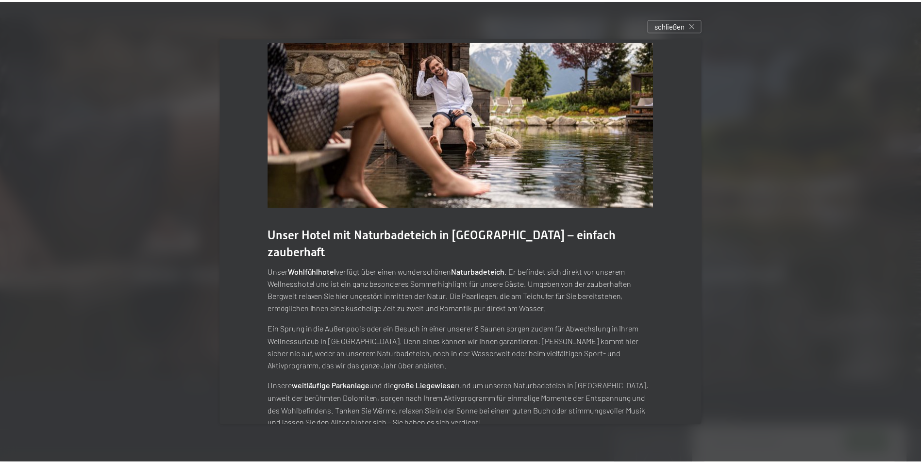
scroll to position [28, 0]
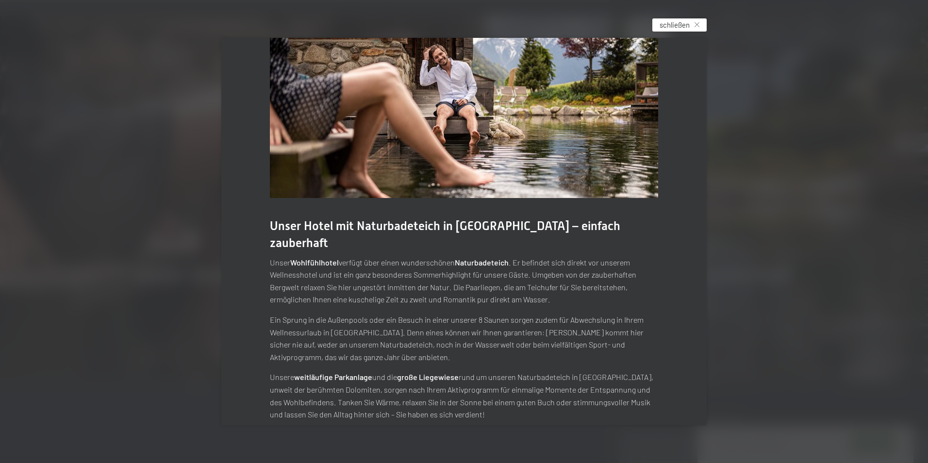
click at [678, 31] on div "schließen" at bounding box center [679, 24] width 54 height 13
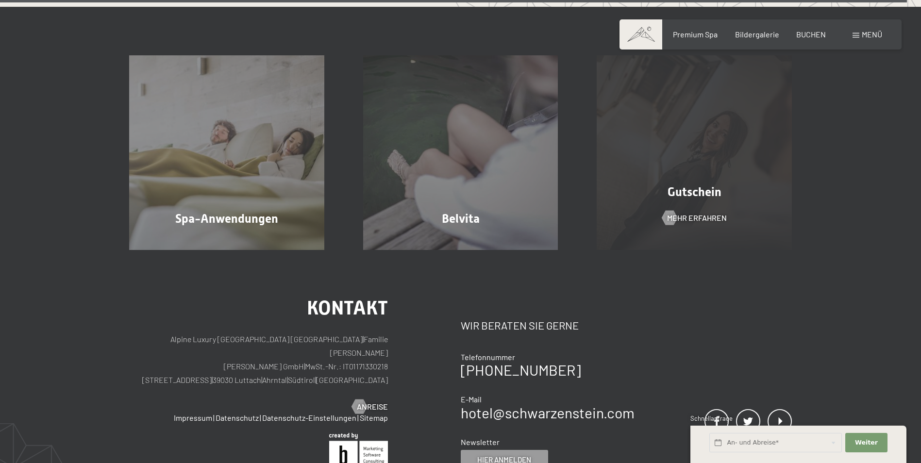
scroll to position [6452, 0]
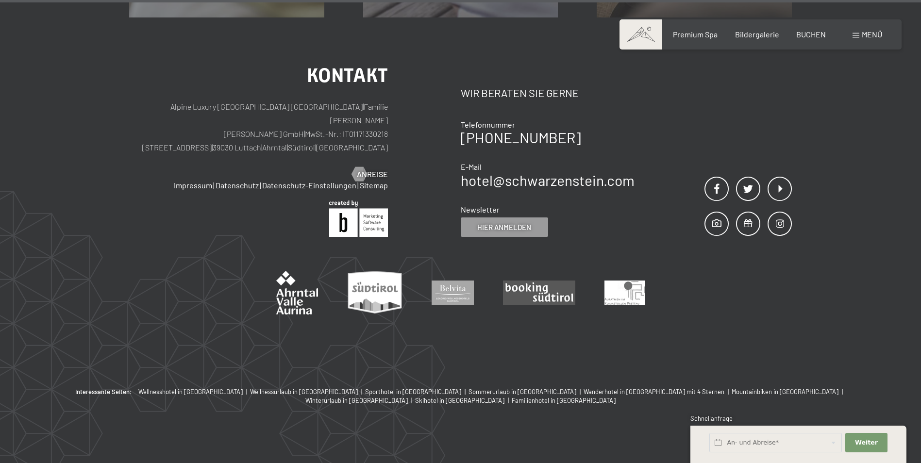
click at [865, 37] on span "Menü" at bounding box center [871, 34] width 20 height 9
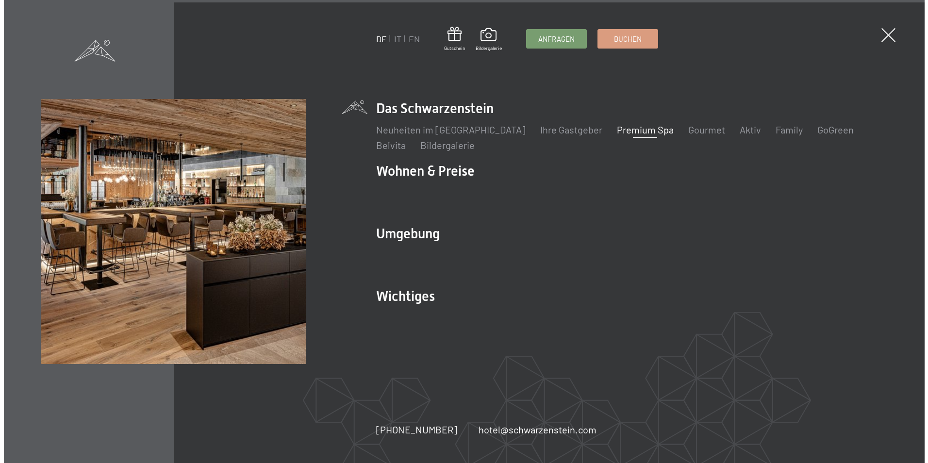
scroll to position [6469, 0]
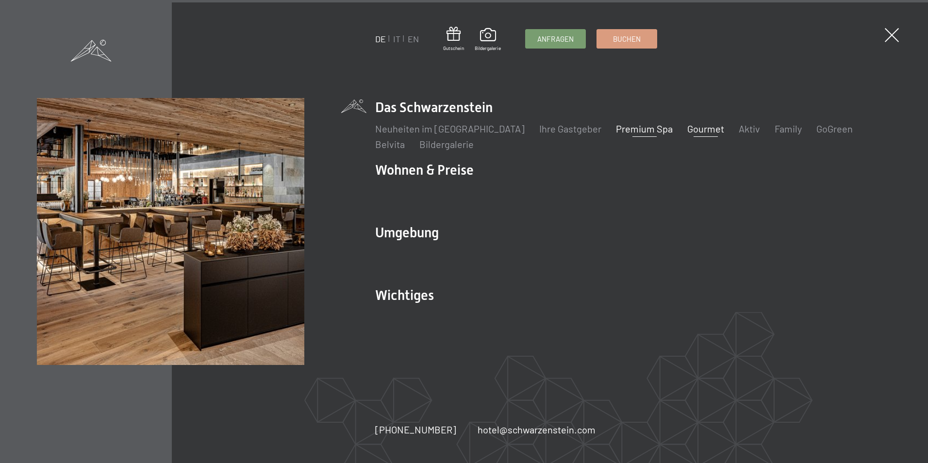
click at [687, 125] on link "Gourmet" at bounding box center [705, 129] width 37 height 12
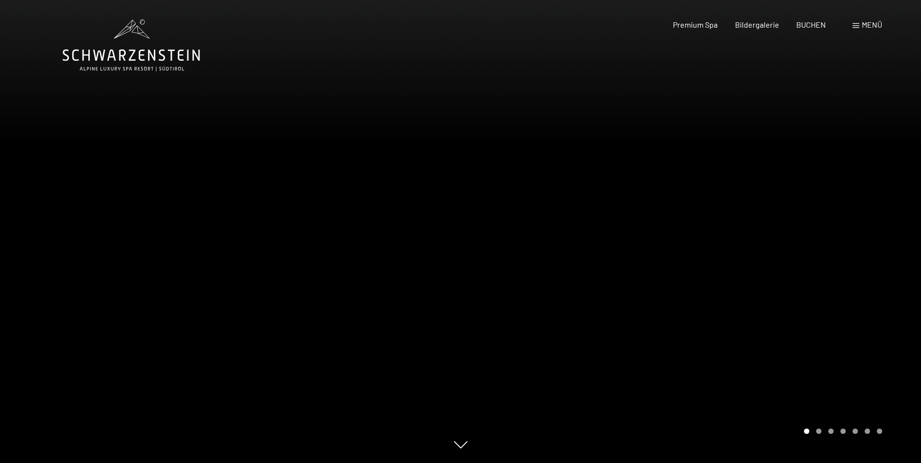
click at [887, 198] on div at bounding box center [691, 231] width 461 height 463
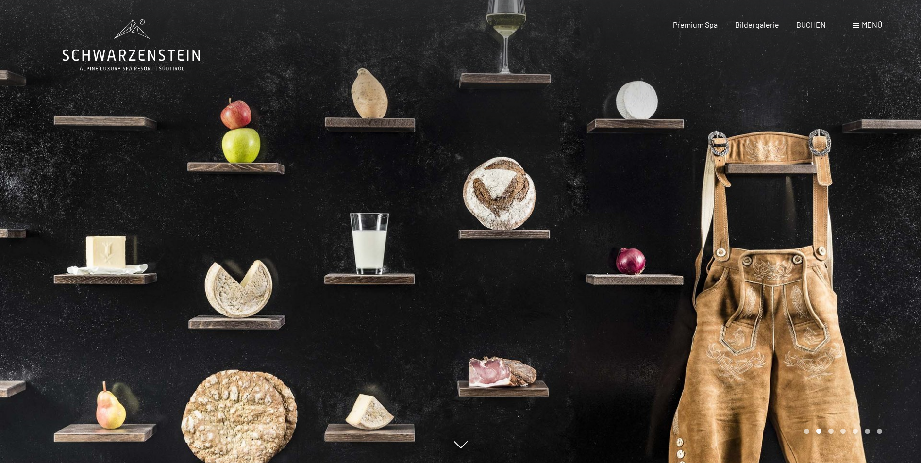
click at [887, 198] on div at bounding box center [691, 231] width 461 height 463
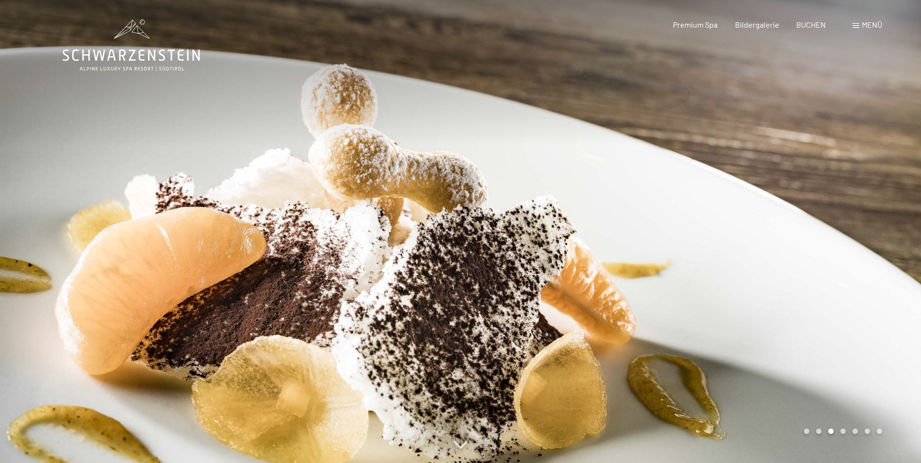
click at [884, 199] on div at bounding box center [691, 231] width 461 height 463
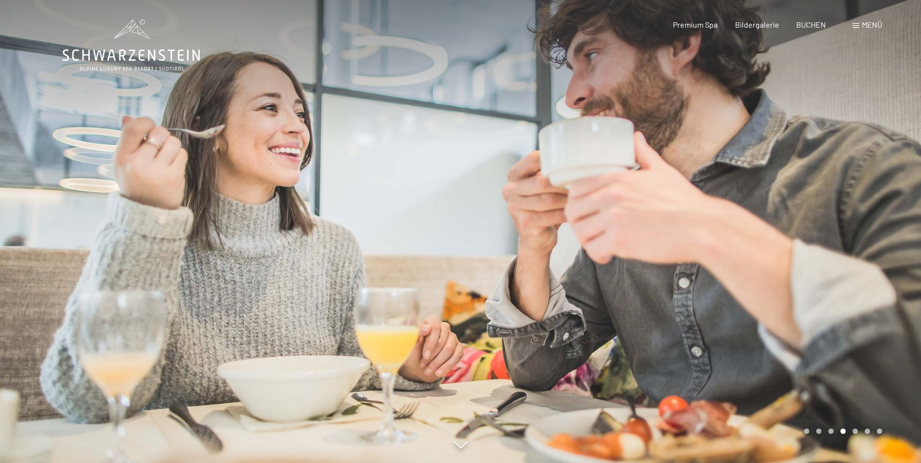
click at [884, 199] on div at bounding box center [691, 231] width 461 height 463
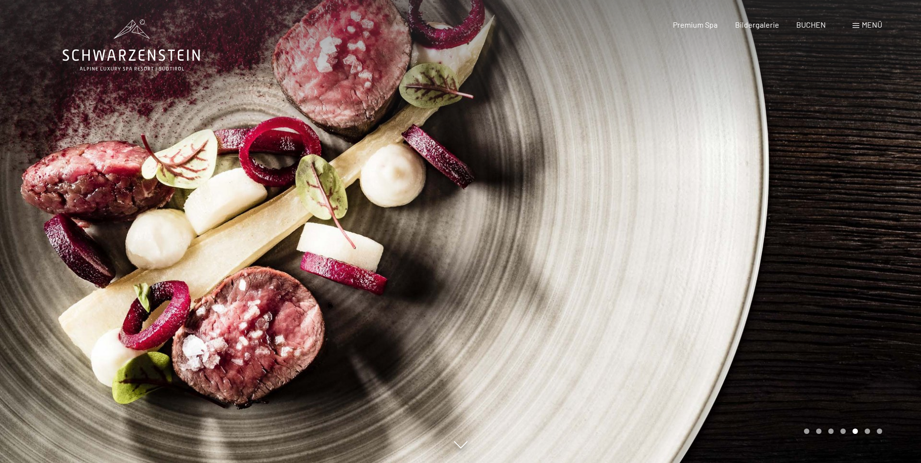
click at [884, 199] on div at bounding box center [691, 231] width 461 height 463
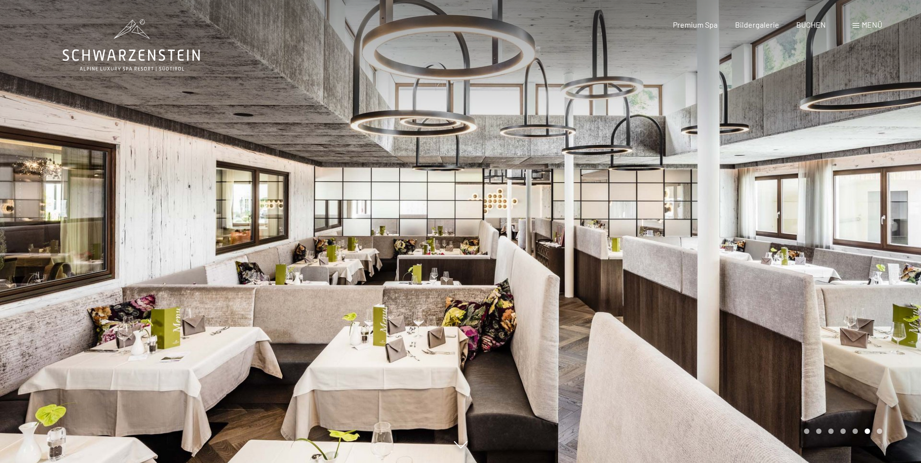
click at [884, 199] on div at bounding box center [691, 231] width 461 height 463
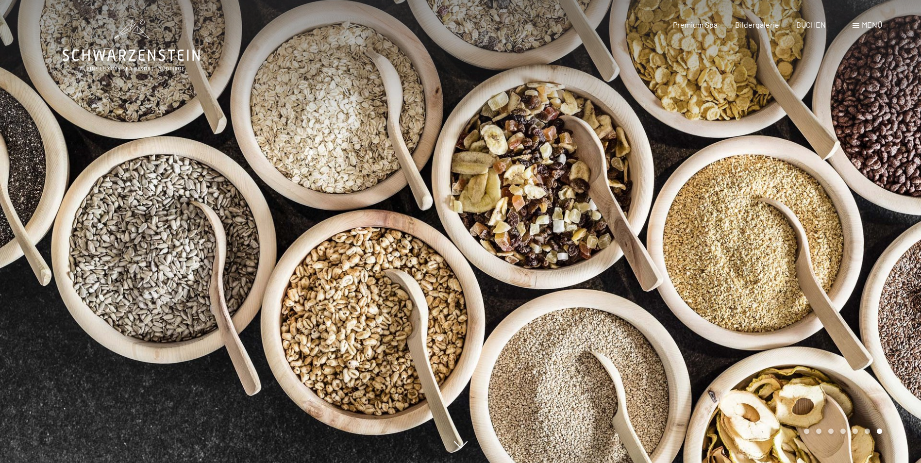
click at [884, 199] on div at bounding box center [691, 231] width 461 height 463
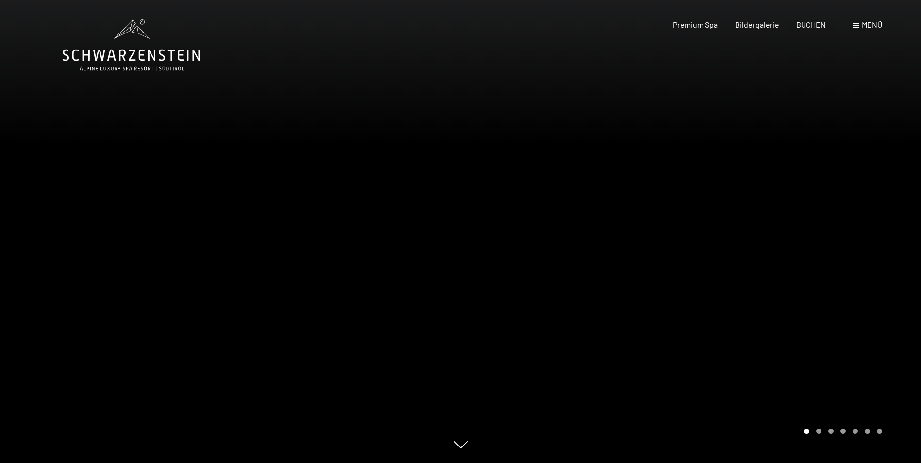
click at [884, 199] on div at bounding box center [691, 231] width 461 height 463
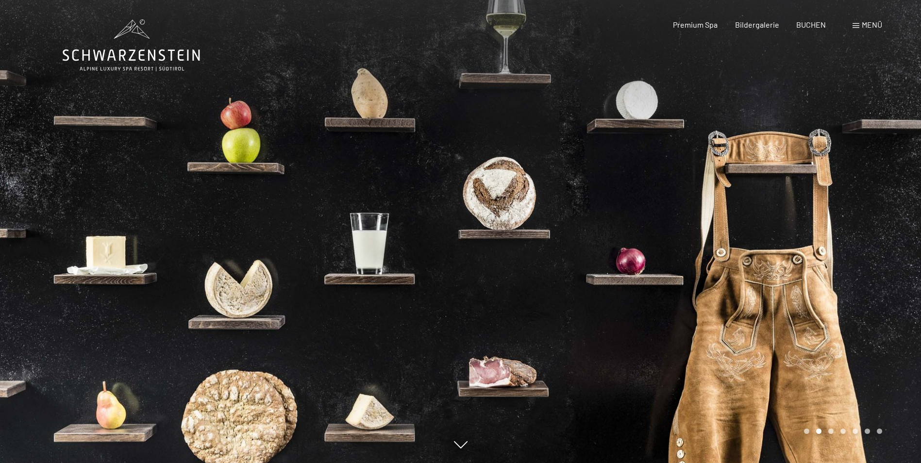
click at [886, 200] on div at bounding box center [691, 231] width 461 height 463
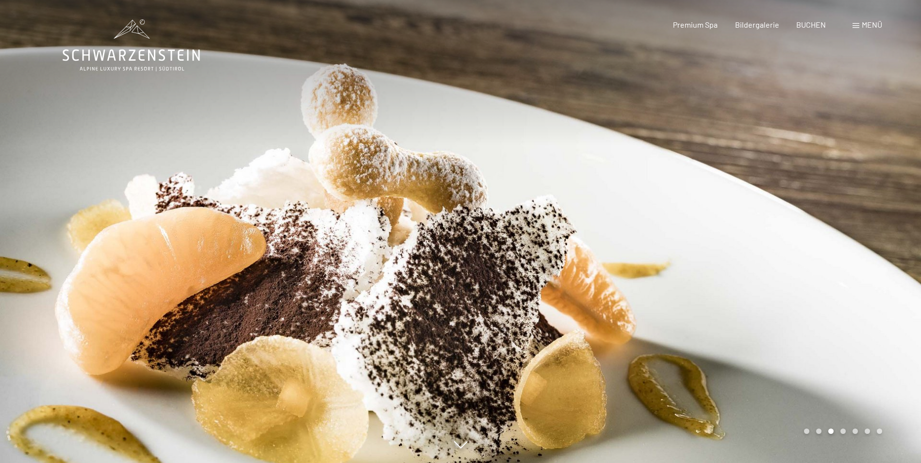
click at [883, 209] on div at bounding box center [691, 231] width 461 height 463
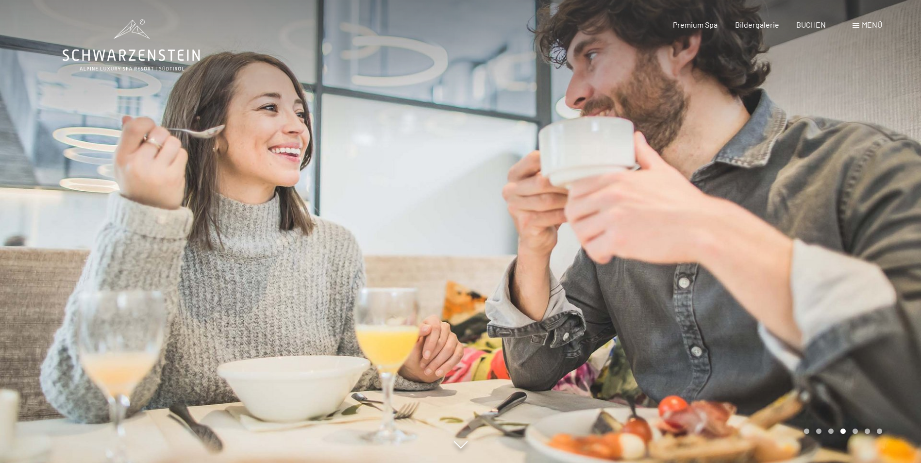
click at [860, 28] on div "Menü" at bounding box center [867, 24] width 30 height 11
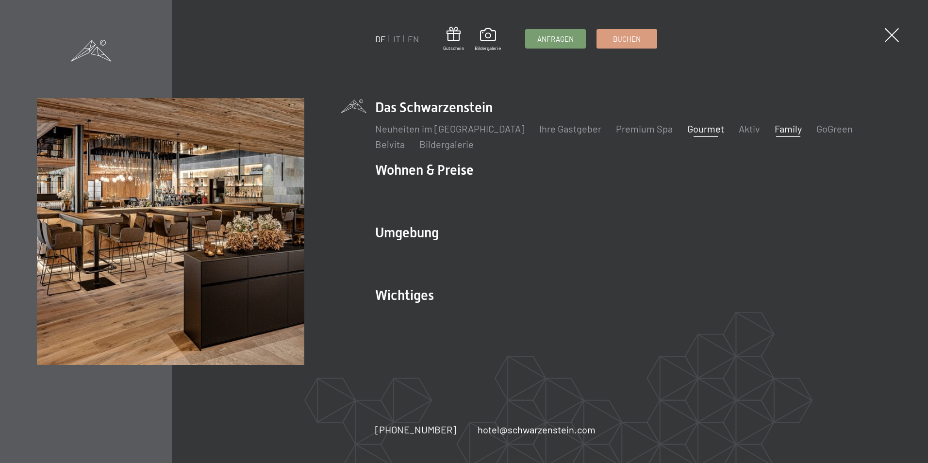
click at [775, 129] on link "Family" at bounding box center [788, 129] width 27 height 12
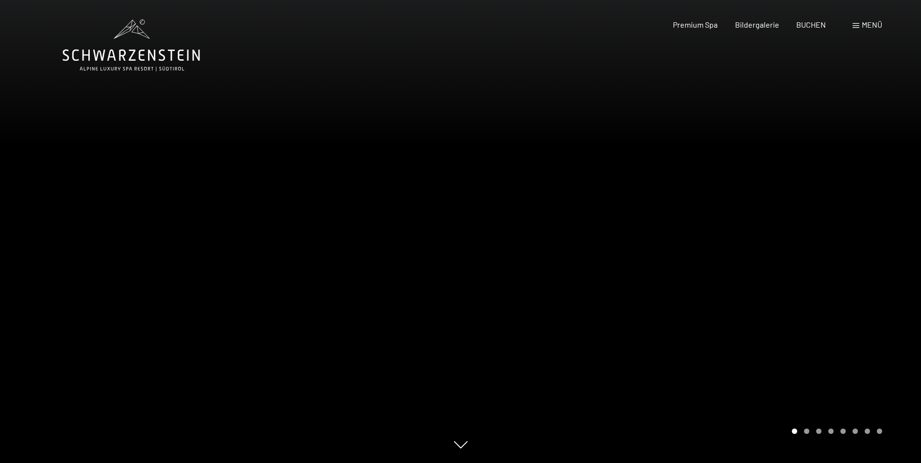
click at [888, 227] on div at bounding box center [691, 231] width 461 height 463
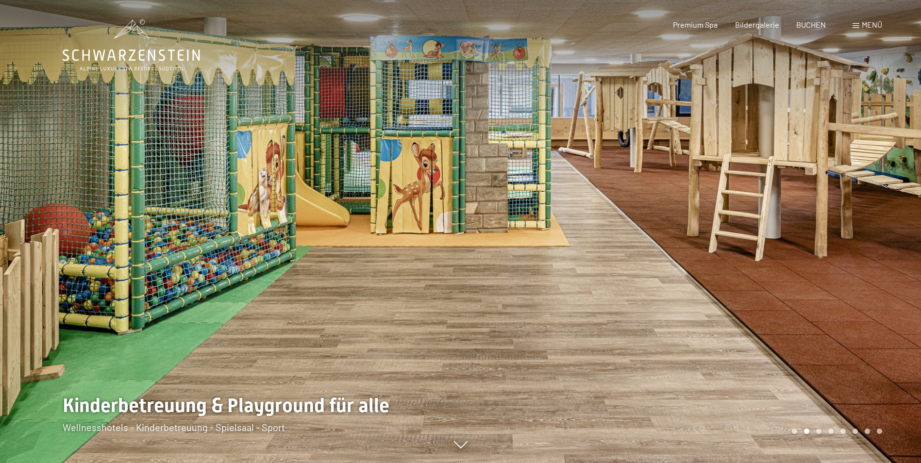
click at [888, 227] on div at bounding box center [691, 231] width 461 height 463
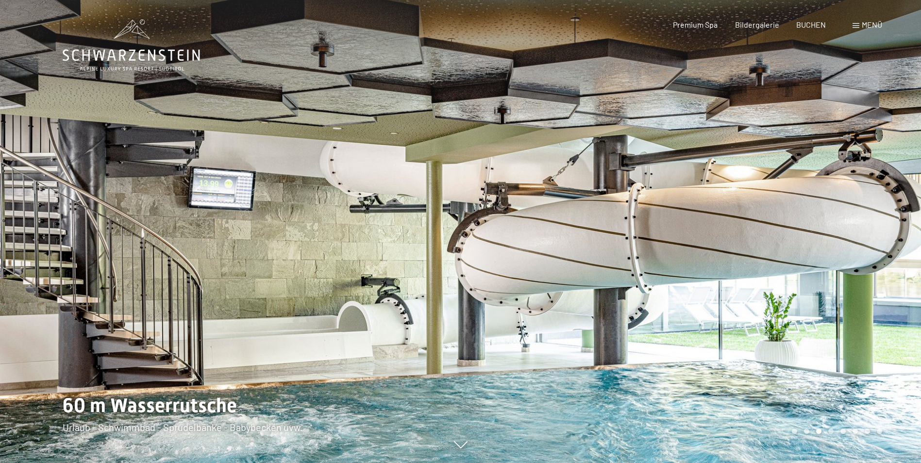
click at [888, 227] on div at bounding box center [691, 231] width 461 height 463
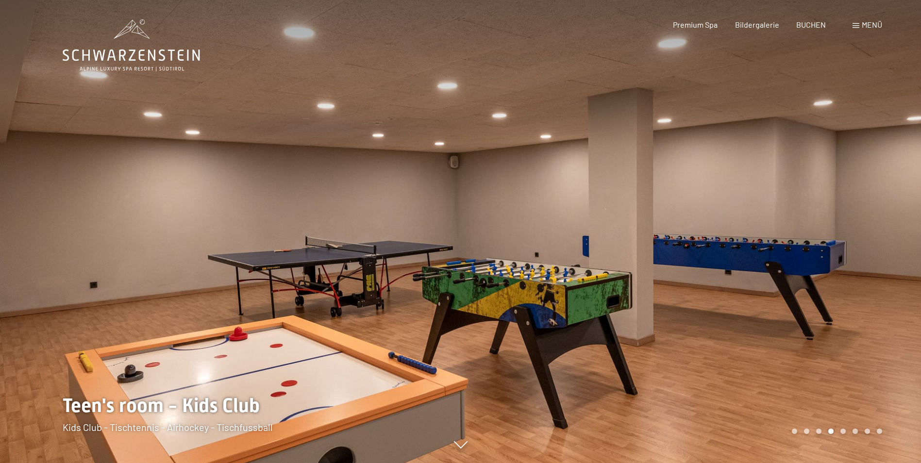
click at [867, 23] on span "Menü" at bounding box center [871, 24] width 20 height 9
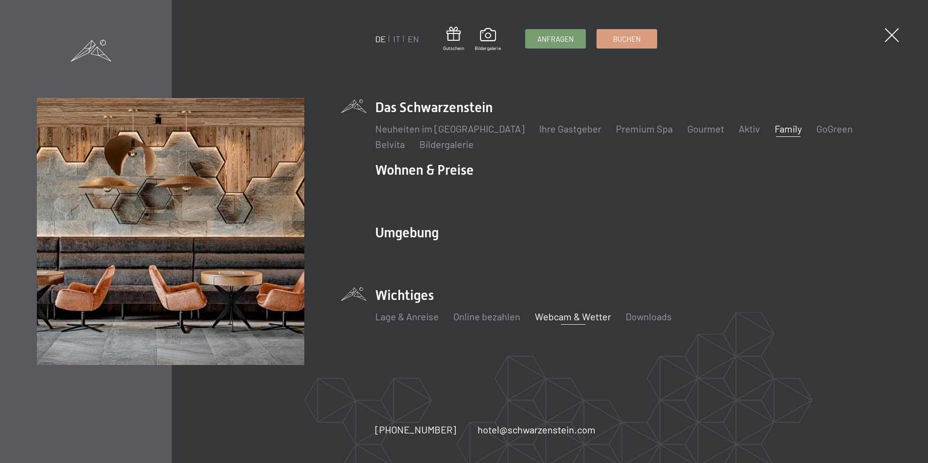
click at [573, 317] on link "Webcam & Wetter" at bounding box center [573, 317] width 76 height 12
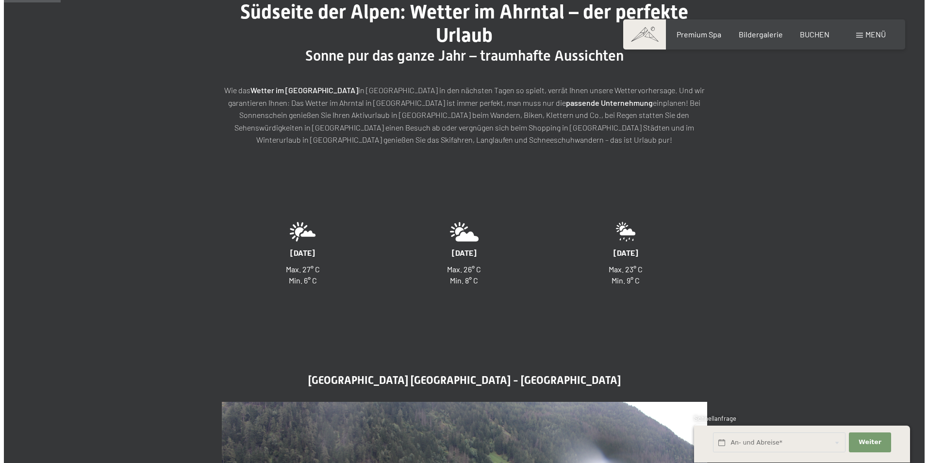
scroll to position [81, 0]
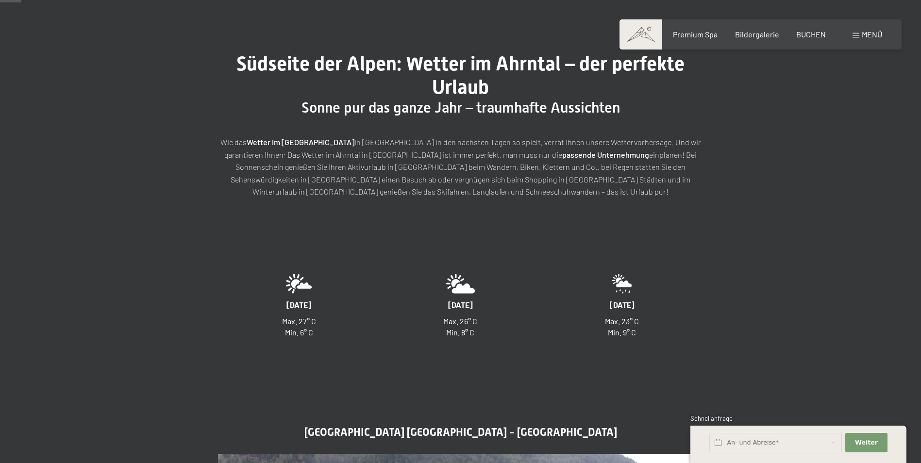
click at [862, 35] on span "Menü" at bounding box center [871, 34] width 20 height 9
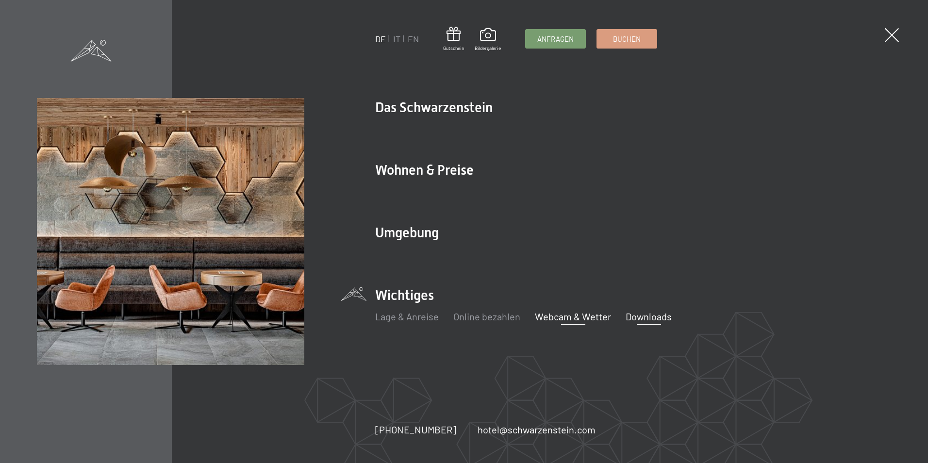
click at [645, 316] on link "Downloads" at bounding box center [649, 317] width 46 height 12
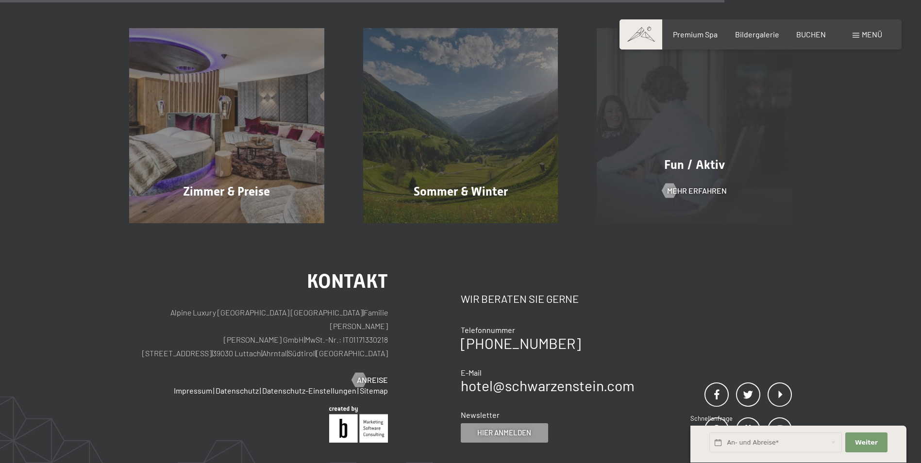
scroll to position [728, 0]
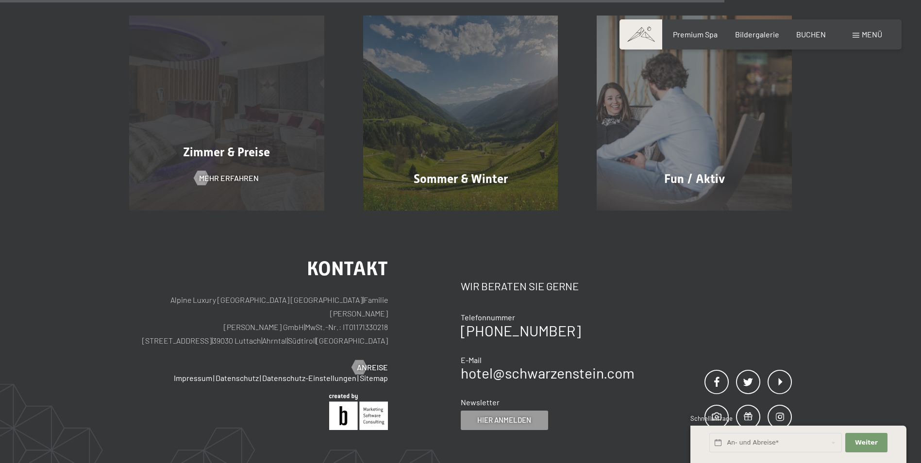
click at [211, 162] on div "Zimmer & Preise Mehr erfahren" at bounding box center [227, 113] width 234 height 195
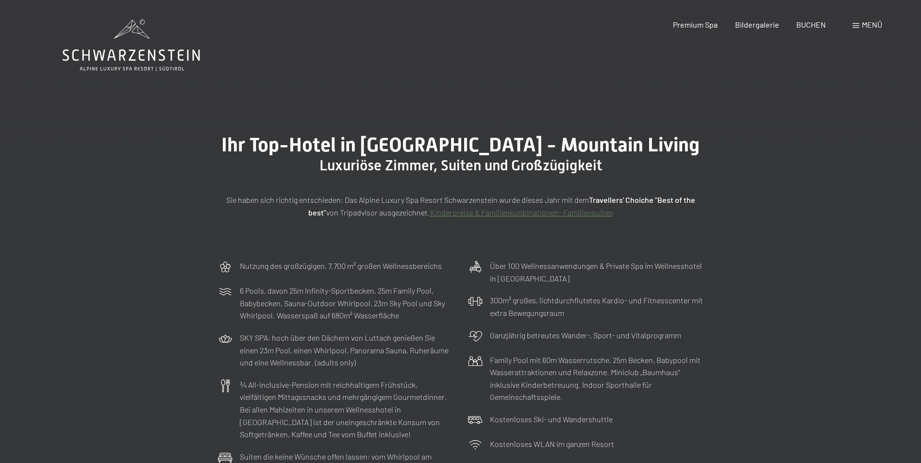
click at [857, 19] on div "Buchen Anfragen Premium Spa Bildergalerie BUCHEN Menü DE IT EN Gutschein Bilder…" at bounding box center [760, 24] width 243 height 11
click at [857, 24] on span at bounding box center [855, 25] width 7 height 5
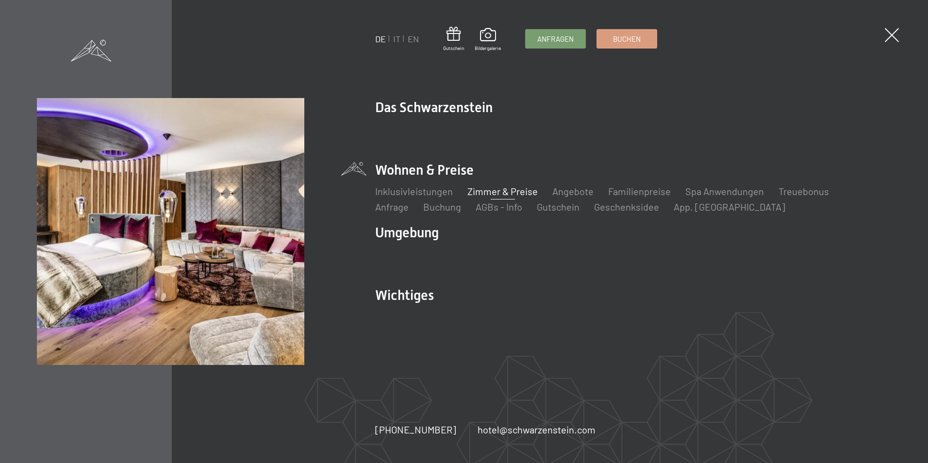
click at [524, 194] on link "Zimmer & Preise" at bounding box center [502, 191] width 70 height 12
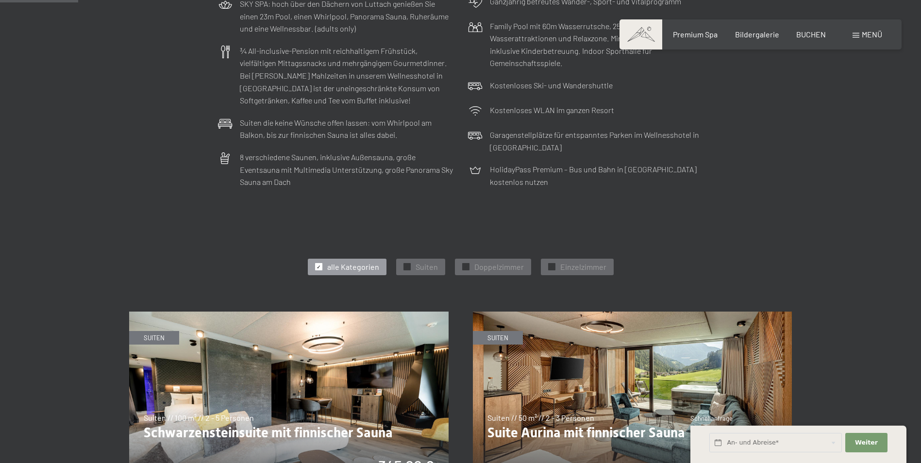
scroll to position [404, 0]
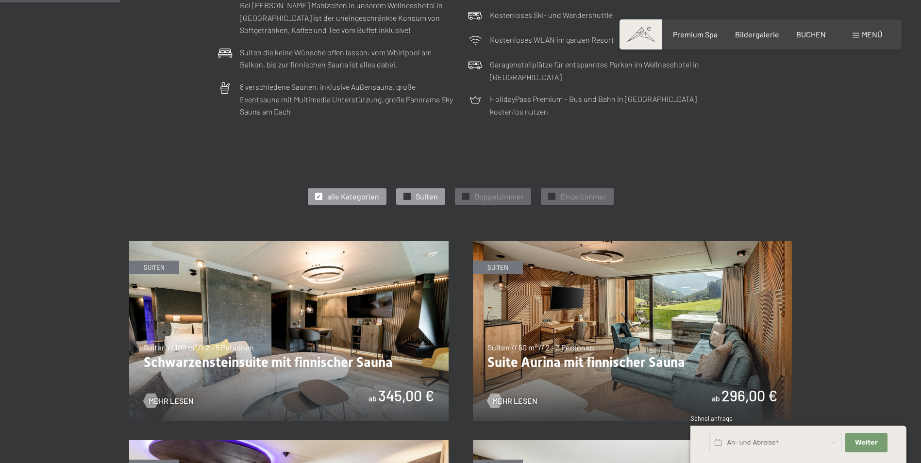
click at [430, 199] on span "Suiten" at bounding box center [426, 196] width 22 height 11
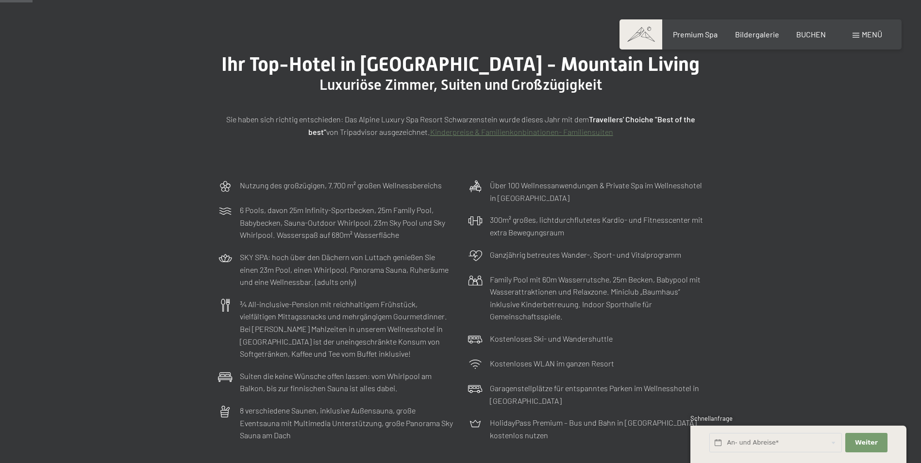
scroll to position [81, 0]
